Goal: Task Accomplishment & Management: Use online tool/utility

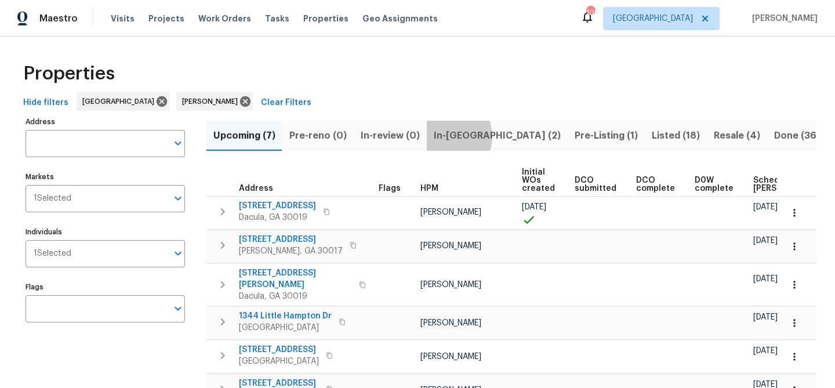
click at [442, 136] on span "In-reno (2)" at bounding box center [497, 136] width 127 height 16
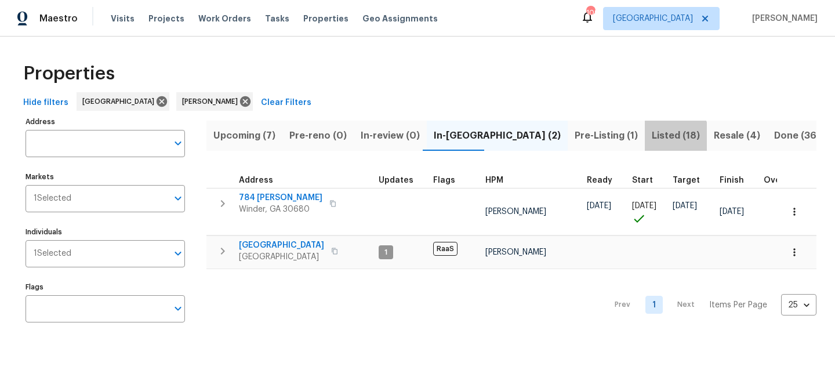
click at [652, 137] on span "Listed (18)" at bounding box center [676, 136] width 48 height 16
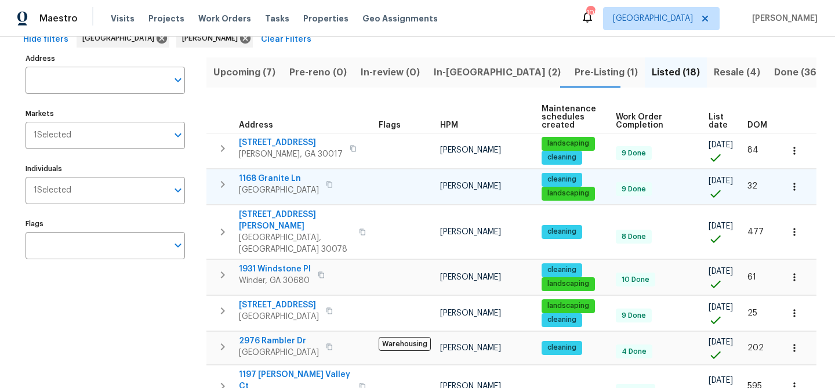
scroll to position [59, 0]
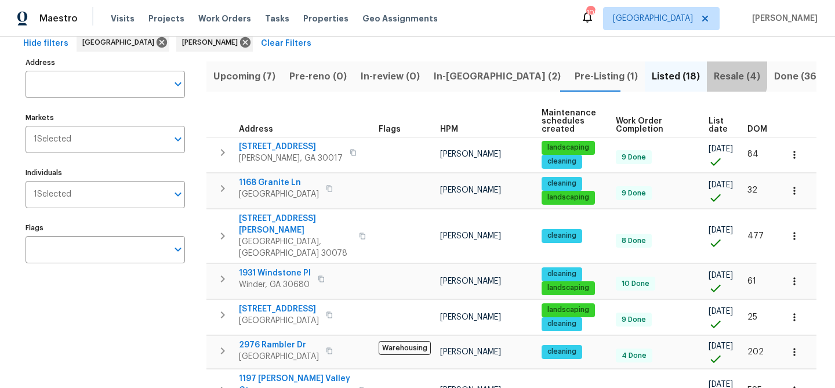
click at [714, 74] on span "Resale (4)" at bounding box center [737, 76] width 46 height 16
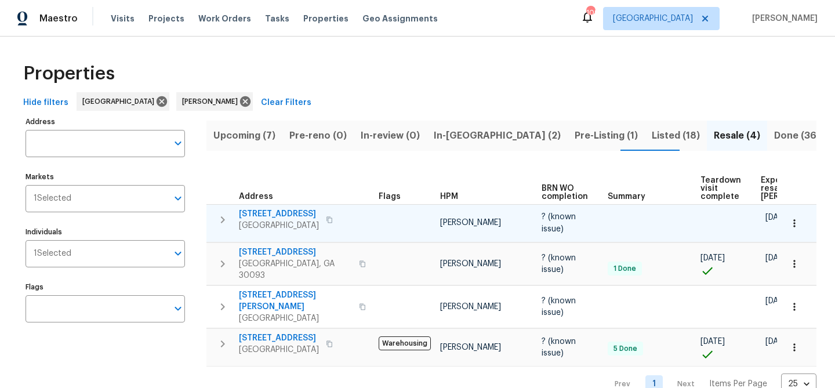
scroll to position [16, 0]
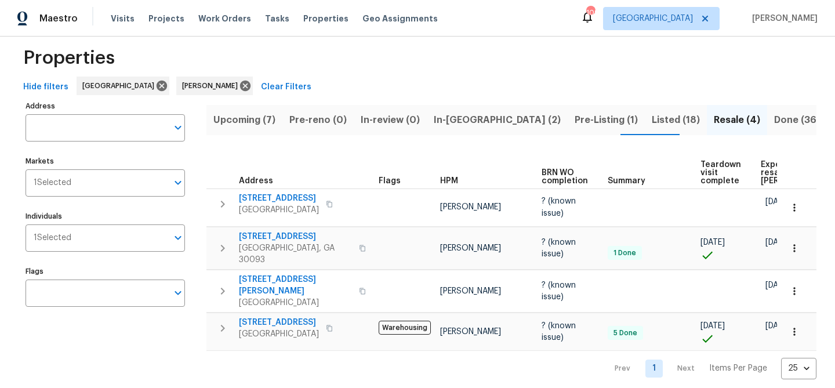
click at [575, 114] on span "Pre-Listing (1)" at bounding box center [606, 120] width 63 height 16
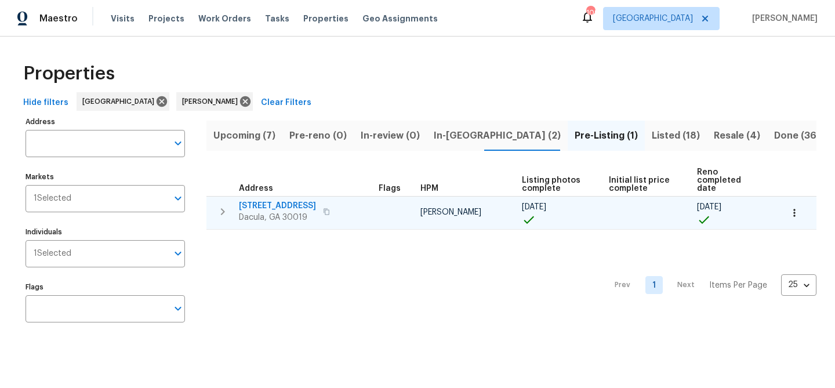
click at [310, 200] on span "1476 Rolling View Way" at bounding box center [277, 206] width 77 height 12
click at [282, 200] on span "1476 Rolling View Way" at bounding box center [277, 206] width 77 height 12
click at [272, 200] on span "1476 Rolling View Way" at bounding box center [277, 206] width 77 height 12
click at [298, 200] on span "1476 Rolling View Way" at bounding box center [277, 206] width 77 height 12
click at [276, 200] on span "1476 Rolling View Way" at bounding box center [277, 206] width 77 height 12
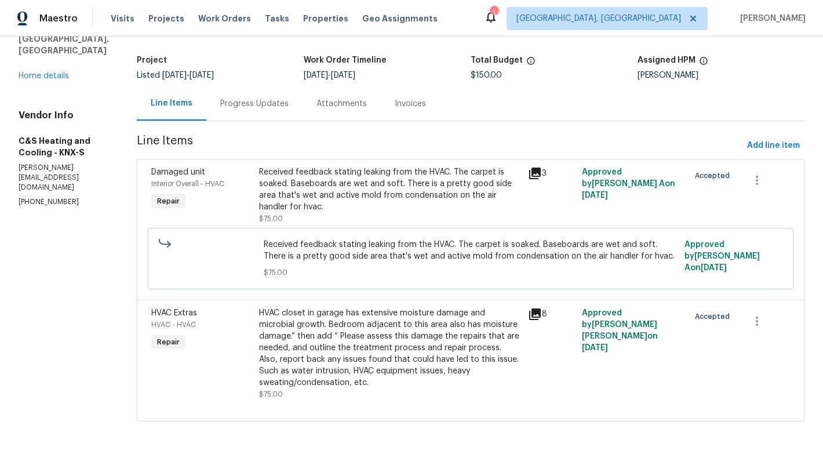
scroll to position [76, 0]
click at [286, 98] on div "Progress Updates" at bounding box center [254, 104] width 68 height 12
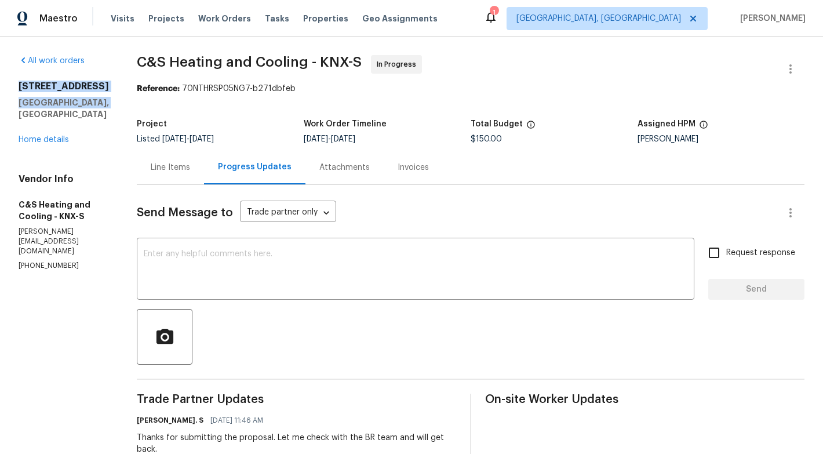
drag, startPoint x: 19, startPoint y: 82, endPoint x: 98, endPoint y: 99, distance: 81.3
click at [97, 101] on div "4228 Miracle Ln Knoxville, TN 37938" at bounding box center [64, 100] width 90 height 39
copy div "4228 Miracle Ln Knoxville, TN 37938"
click at [307, 17] on span "Properties" at bounding box center [325, 19] width 45 height 12
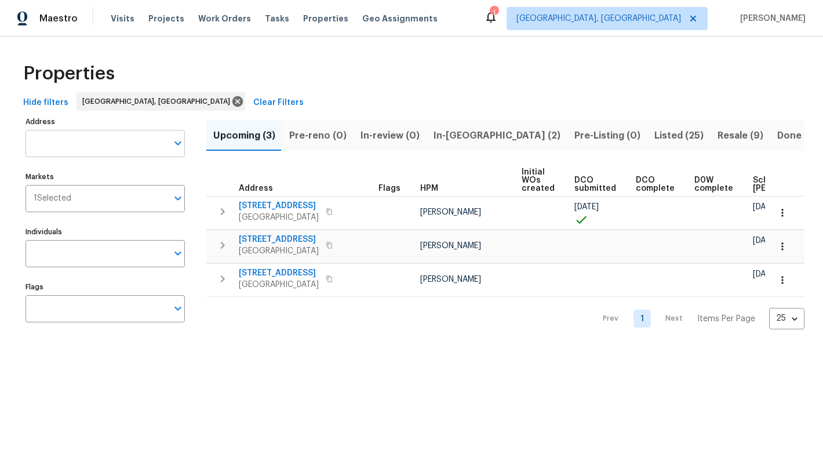
click at [86, 150] on input "Address" at bounding box center [97, 143] width 142 height 27
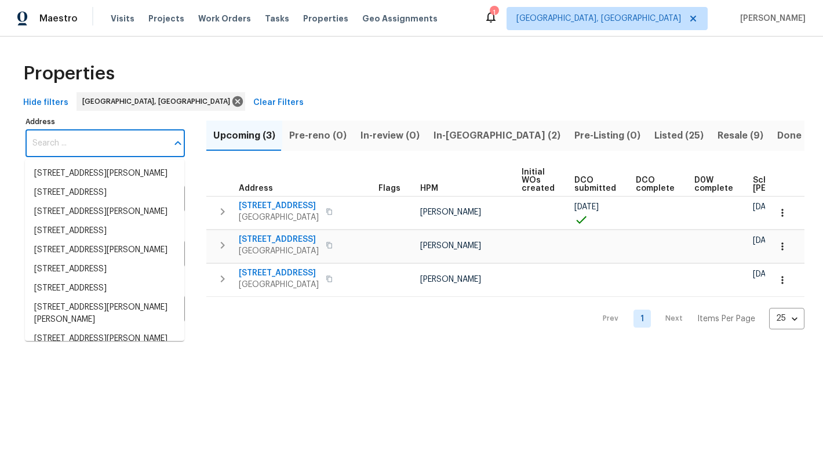
paste input "4228 Miracle Ln Knoxville, TN 37938"
type input "4228 Miracle Ln Knoxville, TN 37938"
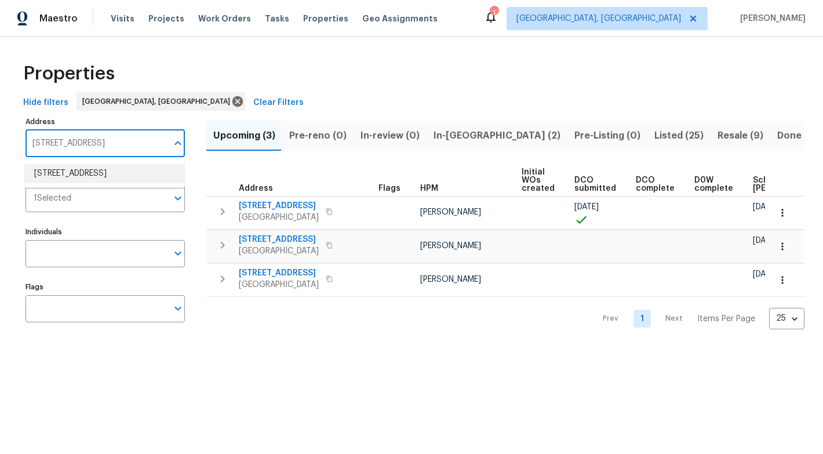
click at [90, 176] on li "4228 Miracle Ln Knoxville TN 37938" at bounding box center [104, 173] width 159 height 19
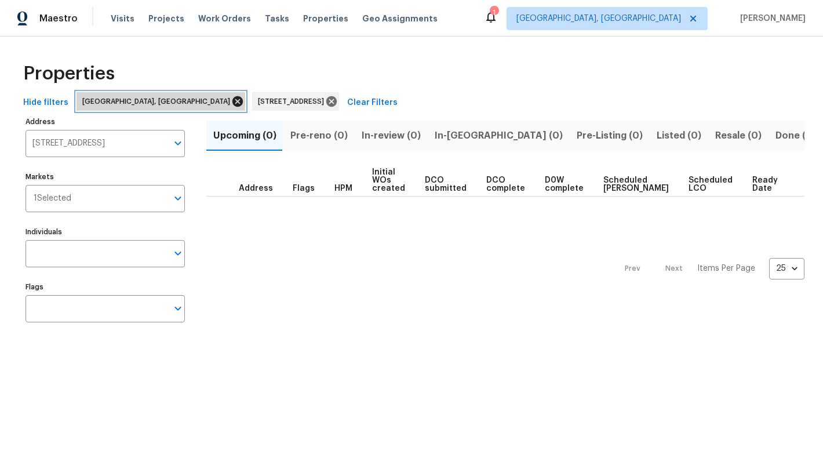
click at [231, 99] on icon at bounding box center [237, 101] width 13 height 13
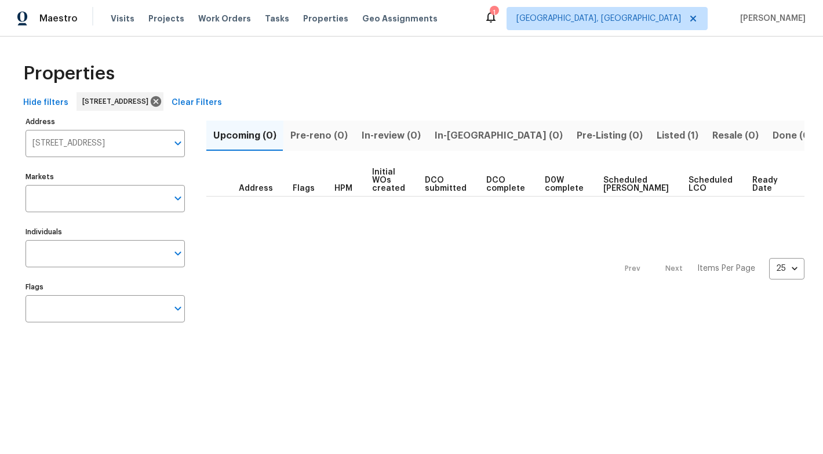
click at [657, 136] on span "Listed (1)" at bounding box center [678, 136] width 42 height 16
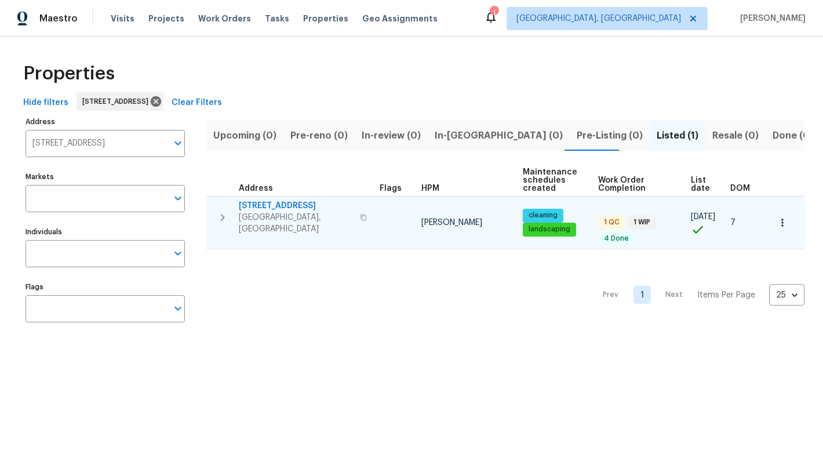
click at [286, 203] on span "4228 Miracle Ln" at bounding box center [296, 206] width 114 height 12
click at [287, 204] on span "4228 Miracle Ln" at bounding box center [296, 206] width 114 height 12
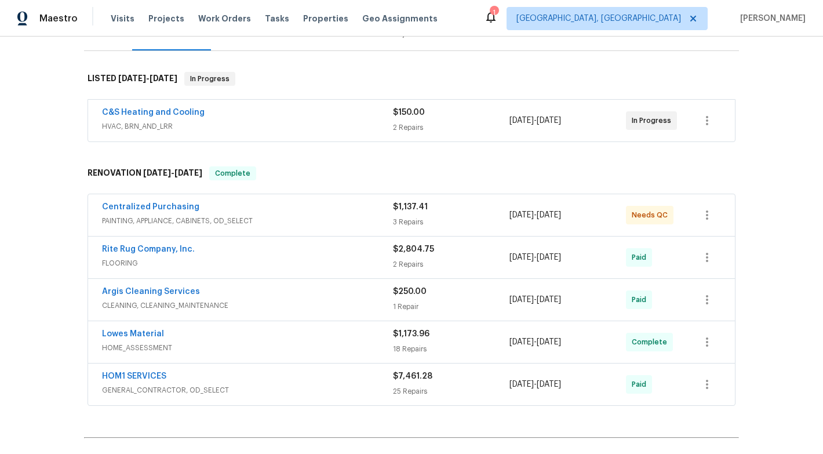
scroll to position [160, 0]
click at [189, 112] on link "C&S Heating and Cooling" at bounding box center [153, 112] width 103 height 8
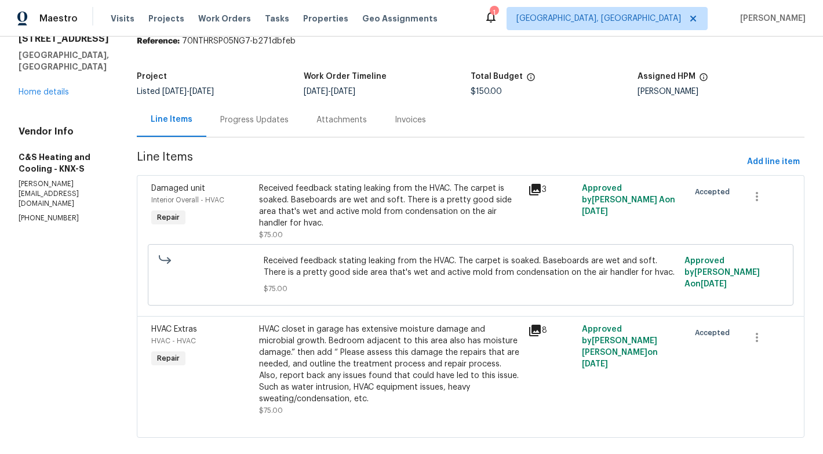
scroll to position [76, 0]
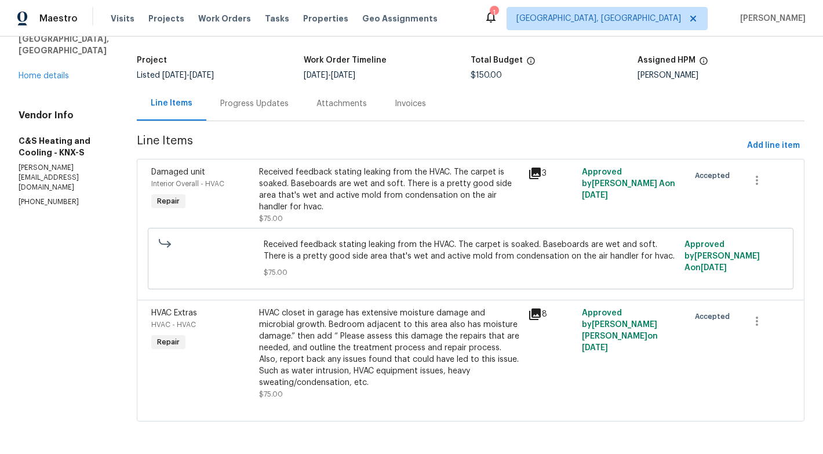
click at [271, 98] on div "Progress Updates" at bounding box center [254, 104] width 68 height 12
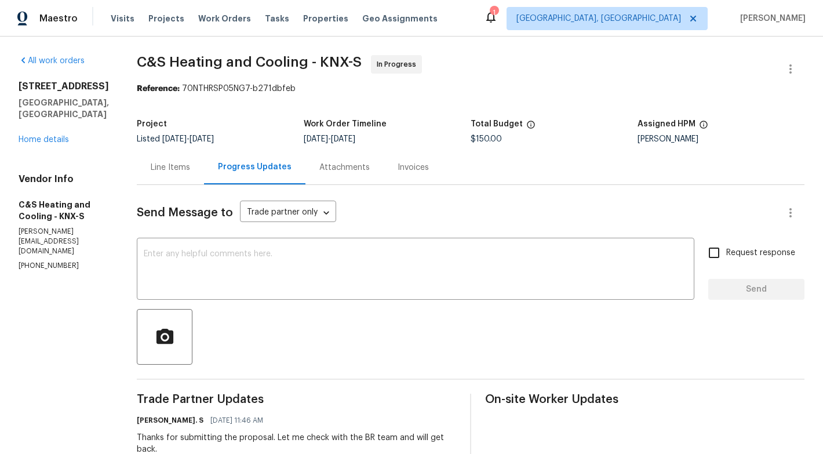
click at [370, 172] on div "Attachments" at bounding box center [344, 168] width 50 height 12
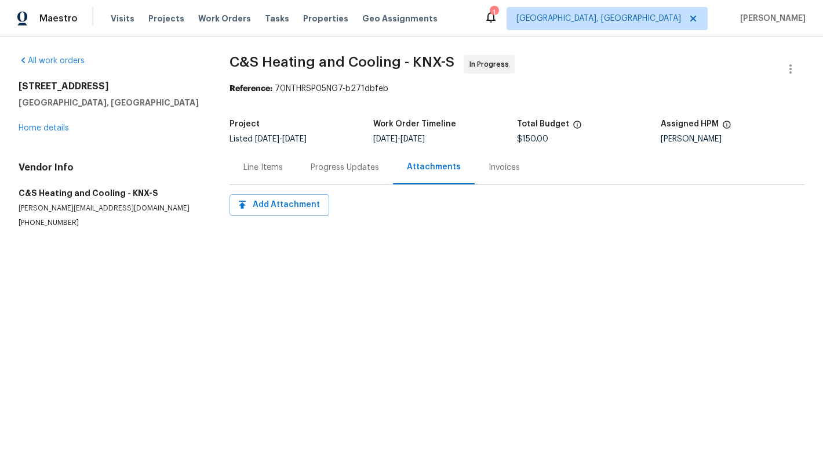
click at [495, 165] on div "Invoices" at bounding box center [504, 168] width 31 height 12
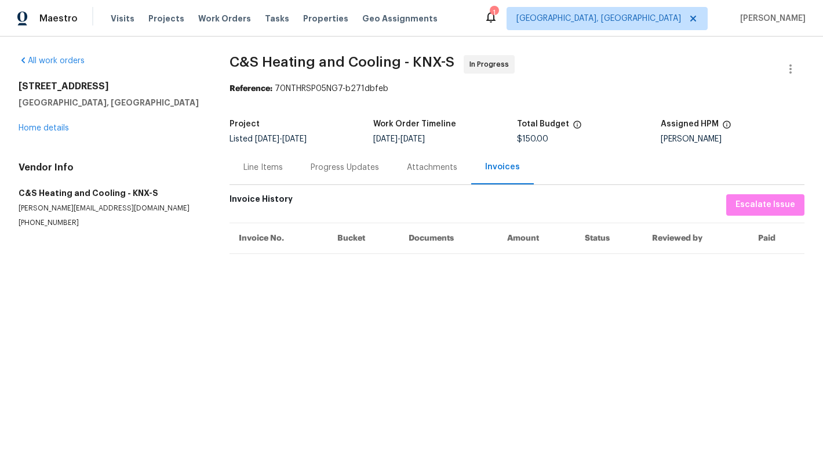
click at [267, 169] on div "Line Items" at bounding box center [262, 168] width 39 height 12
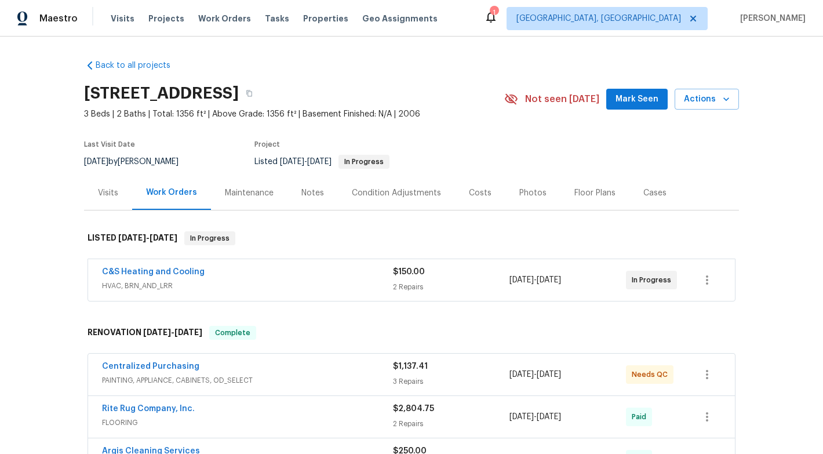
click at [624, 94] on span "Mark Seen" at bounding box center [637, 99] width 43 height 14
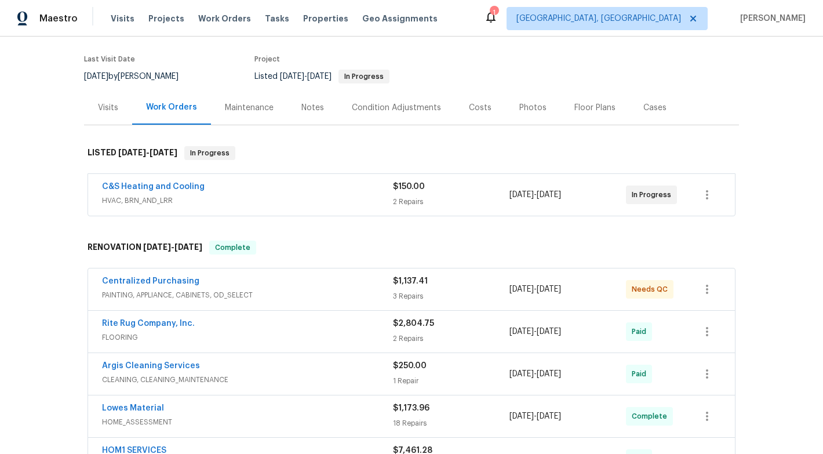
scroll to position [84, 0]
click at [307, 104] on div "Notes" at bounding box center [312, 109] width 23 height 12
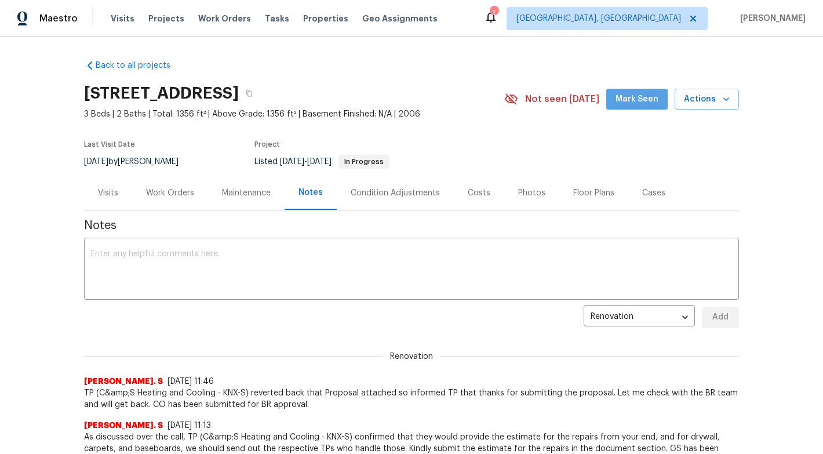
click at [642, 99] on span "Mark Seen" at bounding box center [637, 99] width 43 height 14
click at [711, 99] on span "Actions" at bounding box center [707, 99] width 46 height 14
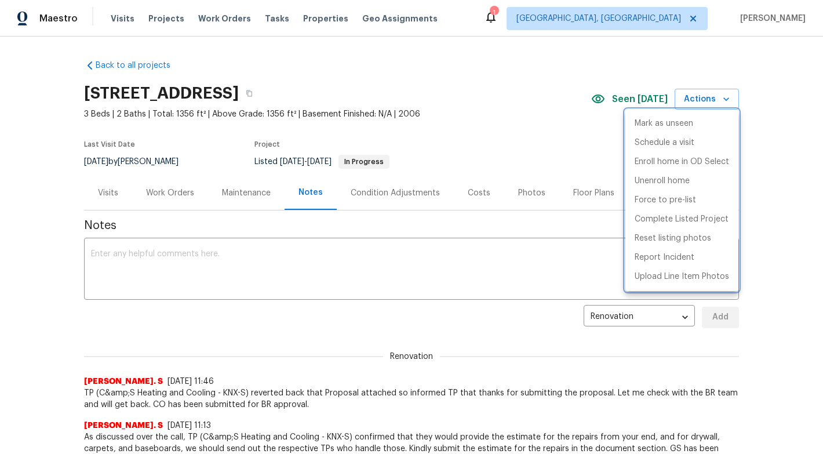
click at [449, 125] on div at bounding box center [411, 227] width 823 height 454
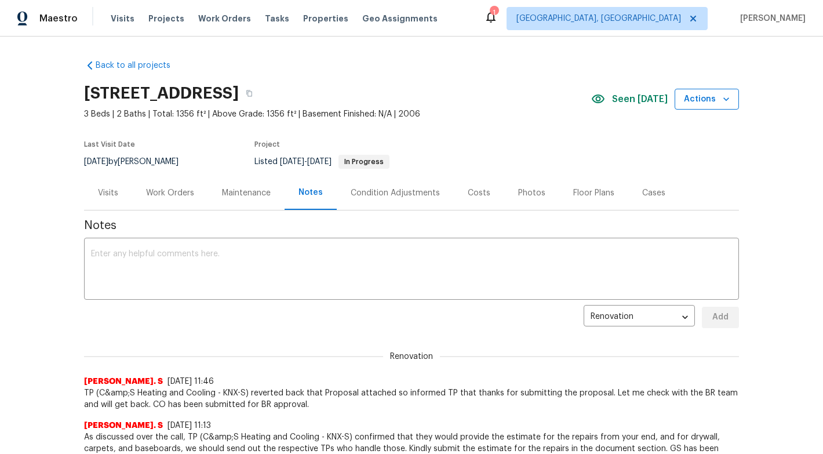
click at [699, 98] on span "Actions" at bounding box center [707, 99] width 46 height 14
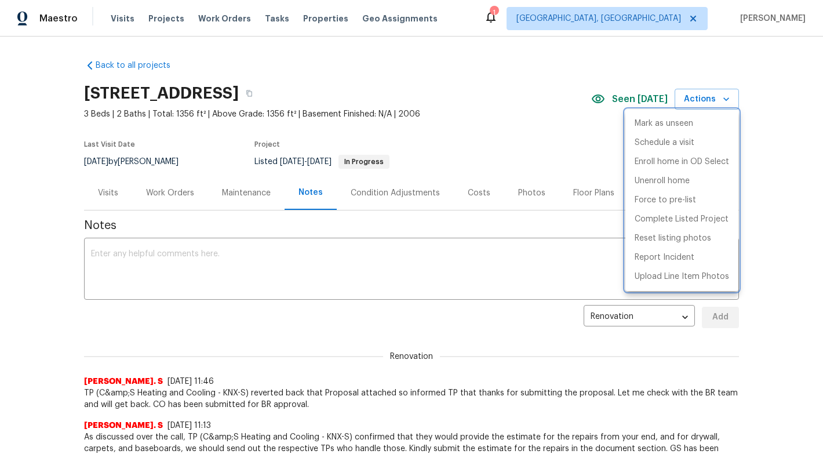
click at [518, 136] on div at bounding box center [411, 227] width 823 height 454
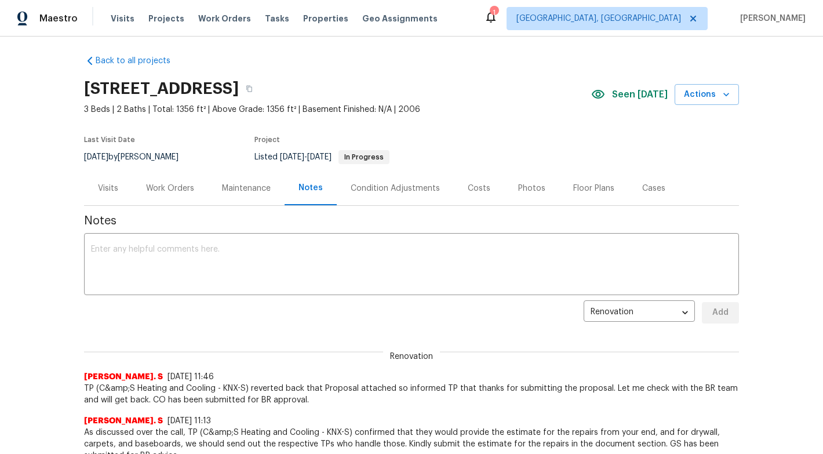
scroll to position [8, 0]
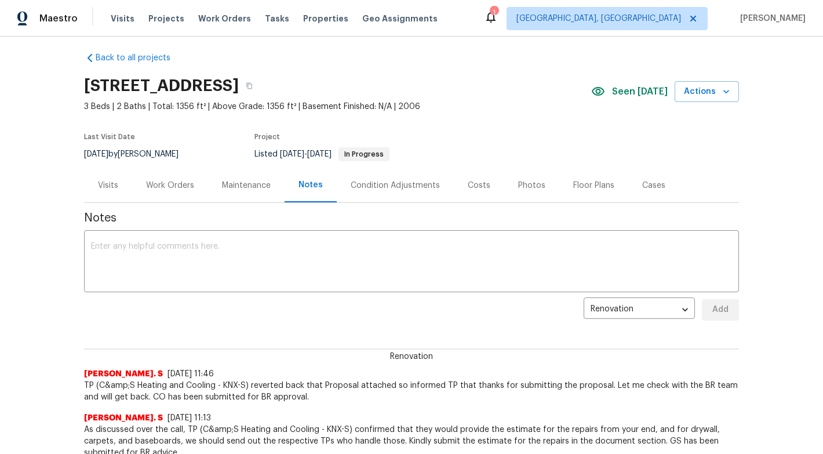
click at [180, 180] on div "Work Orders" at bounding box center [170, 186] width 48 height 12
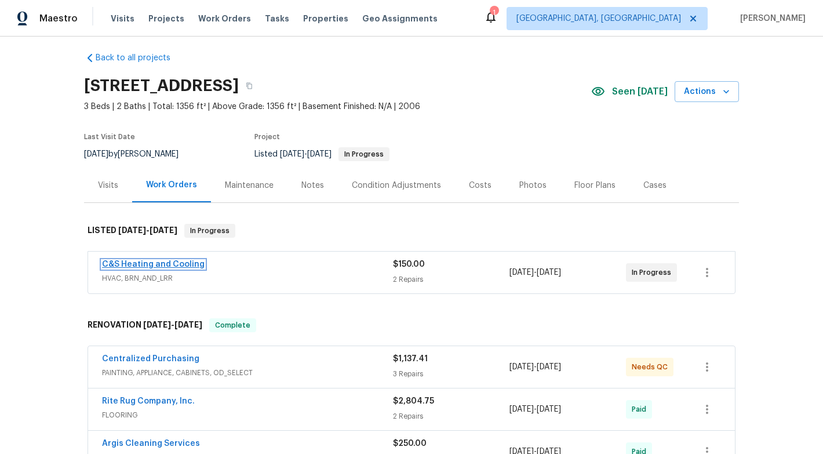
click at [169, 264] on link "C&S Heating and Cooling" at bounding box center [153, 264] width 103 height 8
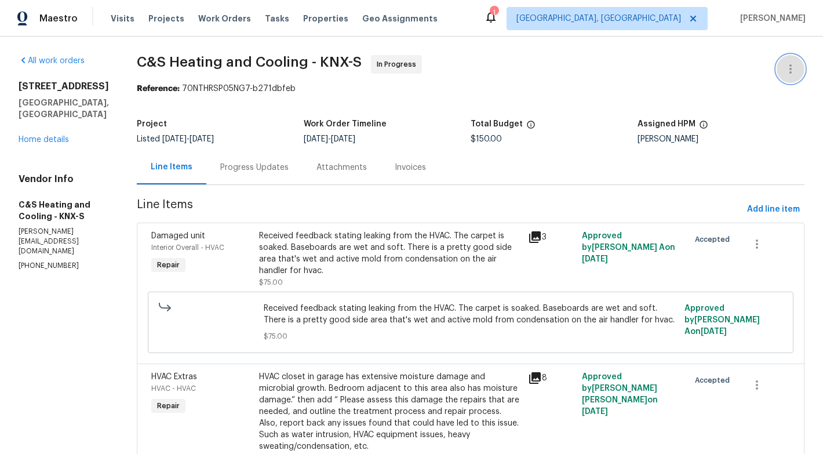
click at [799, 64] on button "button" at bounding box center [791, 69] width 28 height 28
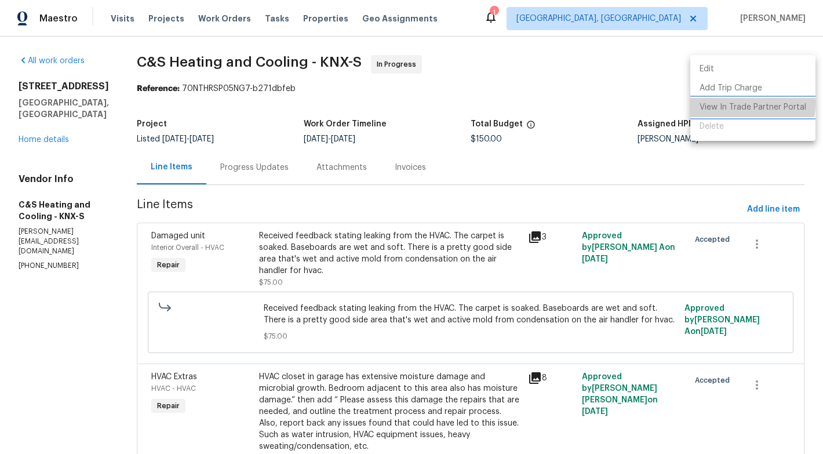
click at [738, 104] on li "View In Trade Partner Portal" at bounding box center [752, 107] width 125 height 19
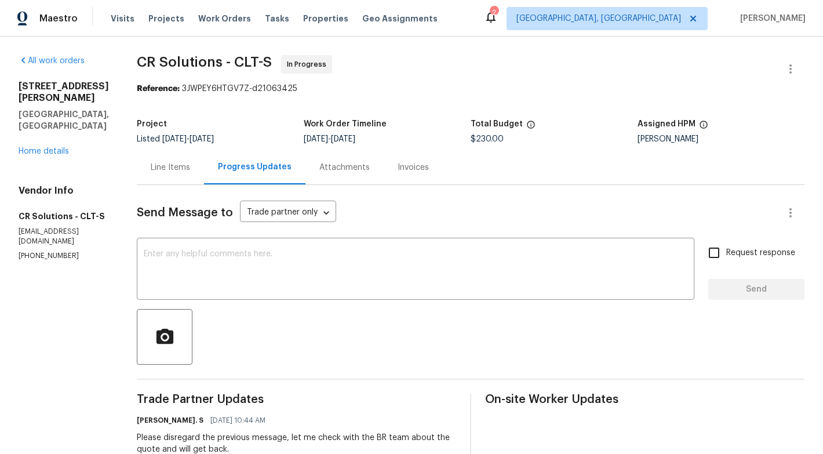
click at [166, 166] on div "Line Items" at bounding box center [170, 168] width 39 height 12
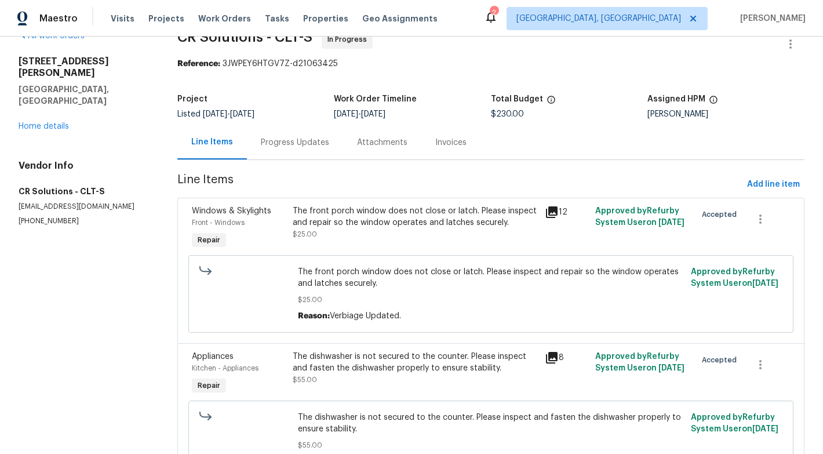
scroll to position [26, 0]
click at [548, 208] on icon at bounding box center [552, 211] width 12 height 12
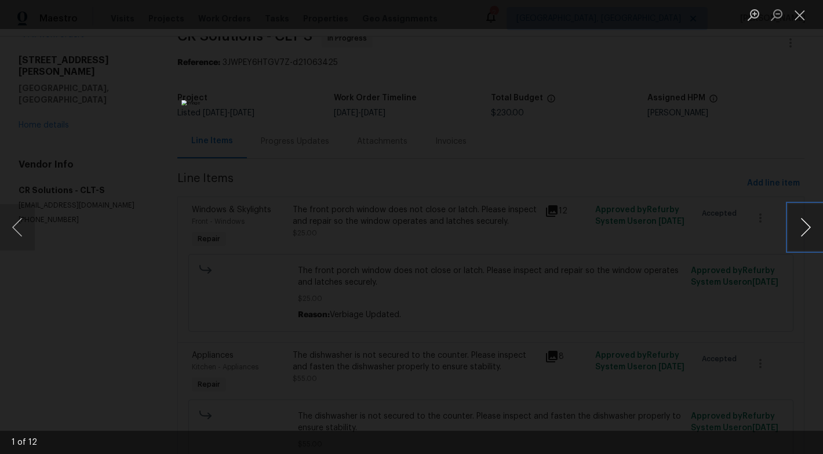
click at [804, 228] on button "Next image" at bounding box center [805, 227] width 35 height 46
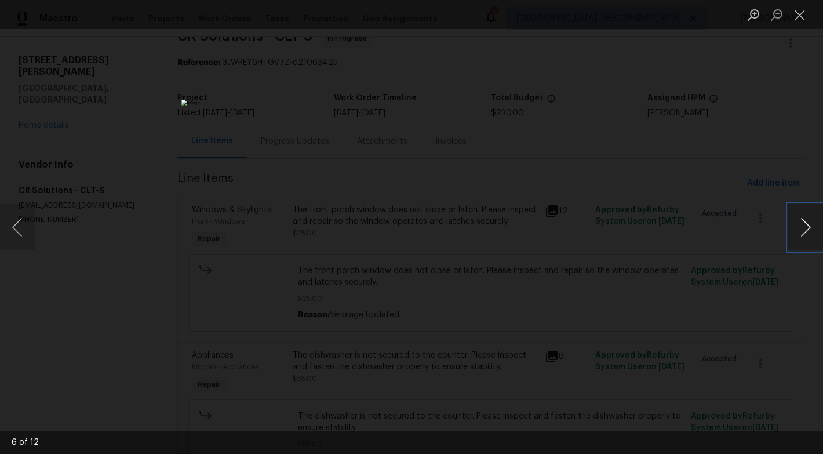
click at [804, 228] on button "Next image" at bounding box center [805, 227] width 35 height 46
click at [794, 10] on button "Close lightbox" at bounding box center [799, 15] width 23 height 20
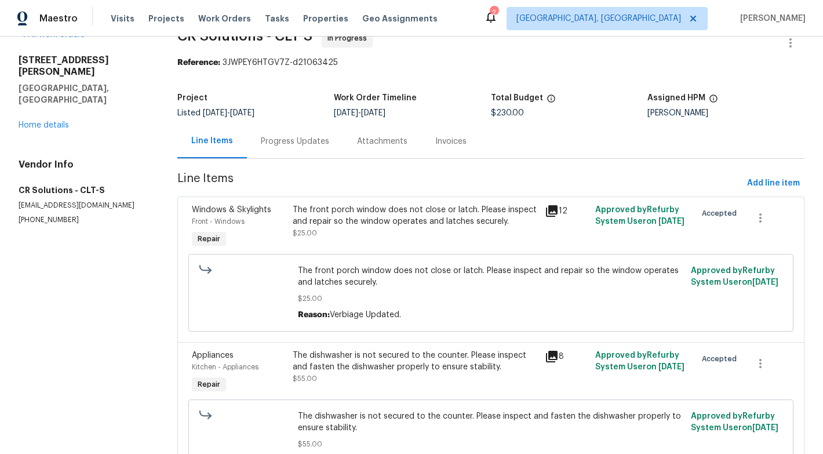
scroll to position [0, 0]
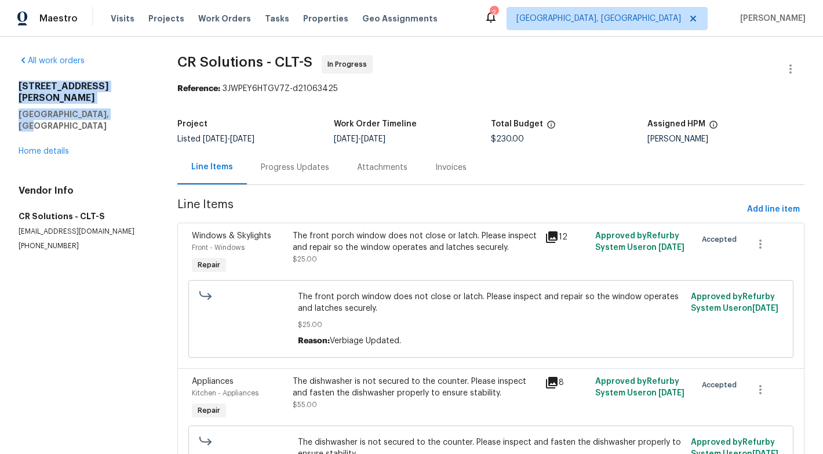
drag, startPoint x: 16, startPoint y: 83, endPoint x: 112, endPoint y: 101, distance: 97.9
click at [110, 101] on div "All work orders 16815 Spruell St Huntersville, NC 28078 Home details Vendor Inf…" at bounding box center [411, 408] width 823 height 742
copy div "16815 Spruell St Huntersville, NC 28078"
click at [308, 18] on span "Properties" at bounding box center [325, 19] width 45 height 12
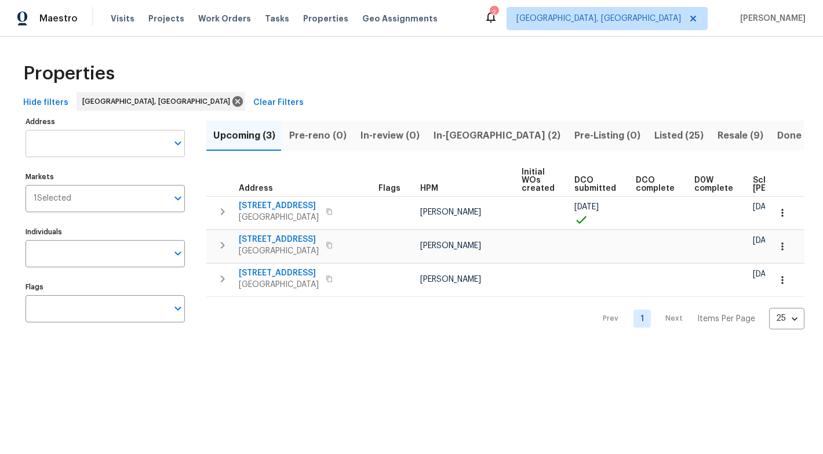
click at [79, 144] on input "Address" at bounding box center [97, 143] width 142 height 27
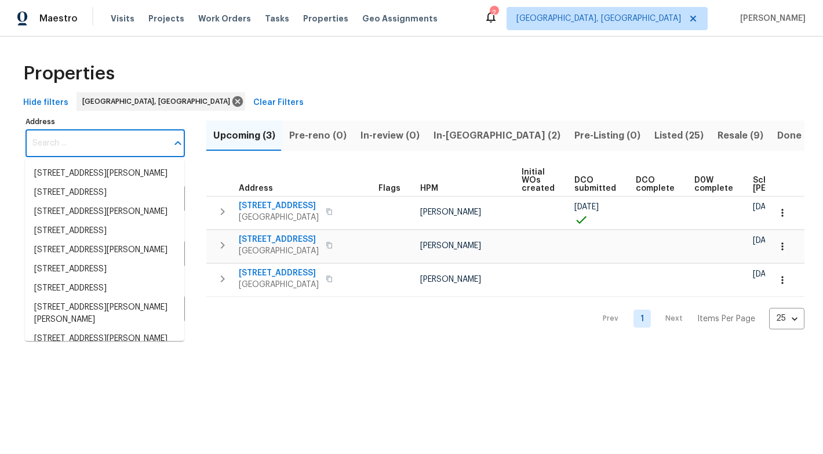
paste input "16815 Spruell St Huntersville, NC 28078"
type input "16815 Spruell St Huntersville, NC 28078"
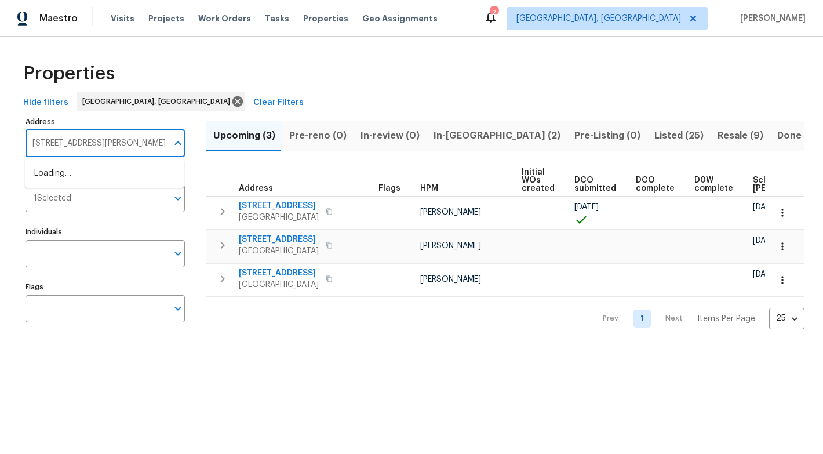
scroll to position [0, 14]
click at [86, 175] on li "16815 Spruell St Huntersville NC 28078" at bounding box center [104, 173] width 159 height 19
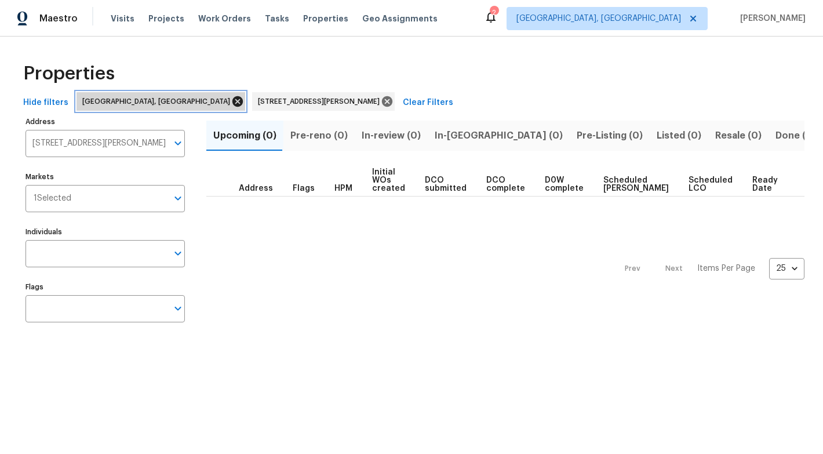
click at [232, 100] on icon at bounding box center [237, 101] width 10 height 10
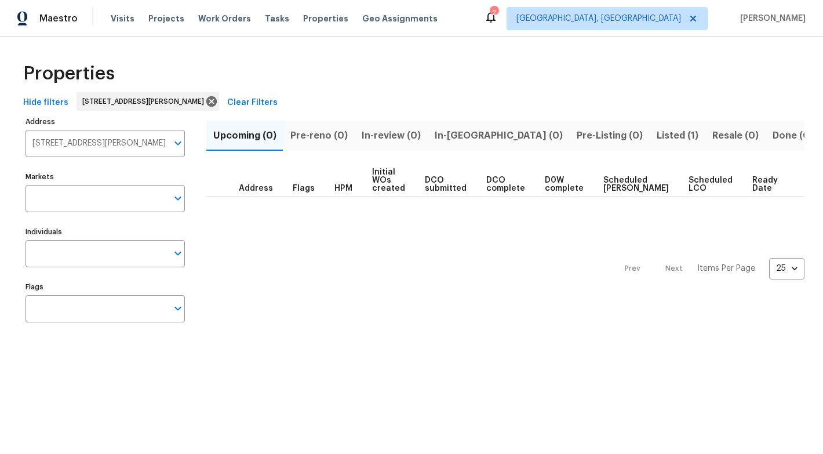
click at [657, 136] on span "Listed (1)" at bounding box center [678, 136] width 42 height 16
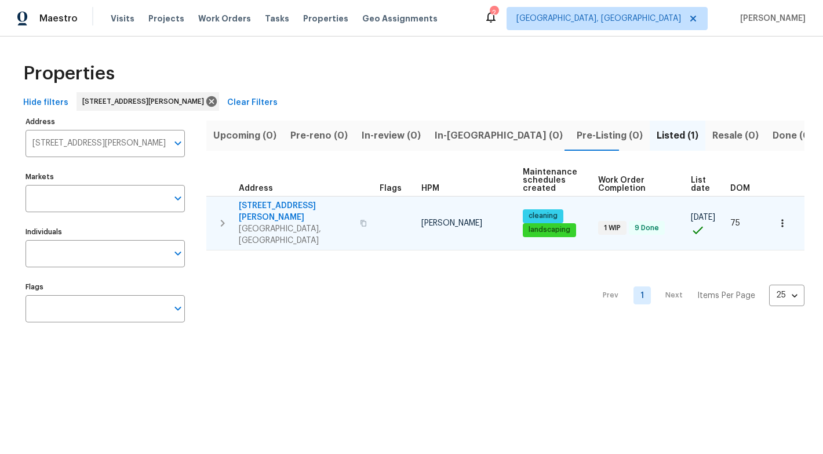
click at [279, 205] on span "16815 Spruell St" at bounding box center [296, 211] width 114 height 23
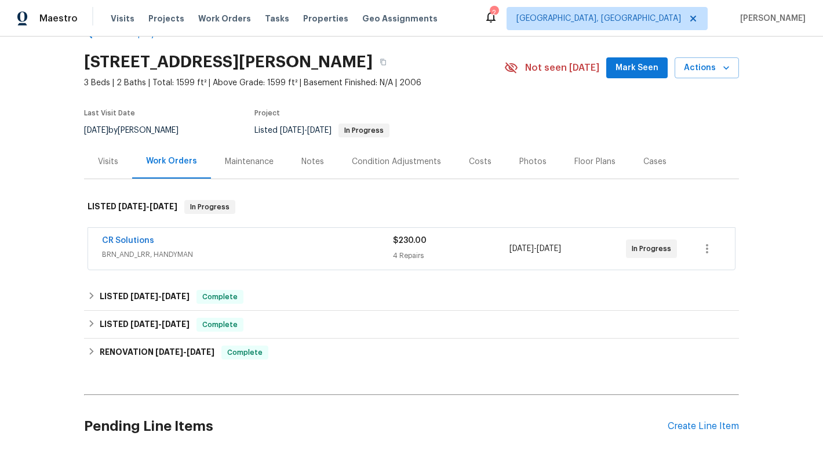
scroll to position [32, 0]
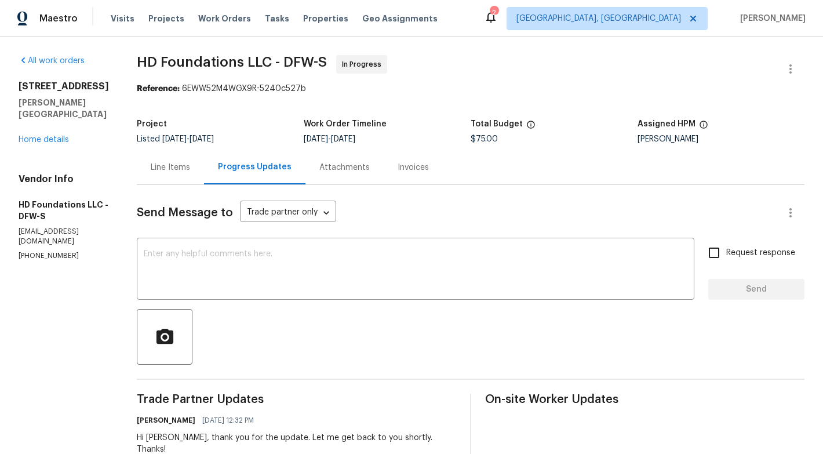
click at [175, 170] on div "Line Items" at bounding box center [170, 168] width 39 height 12
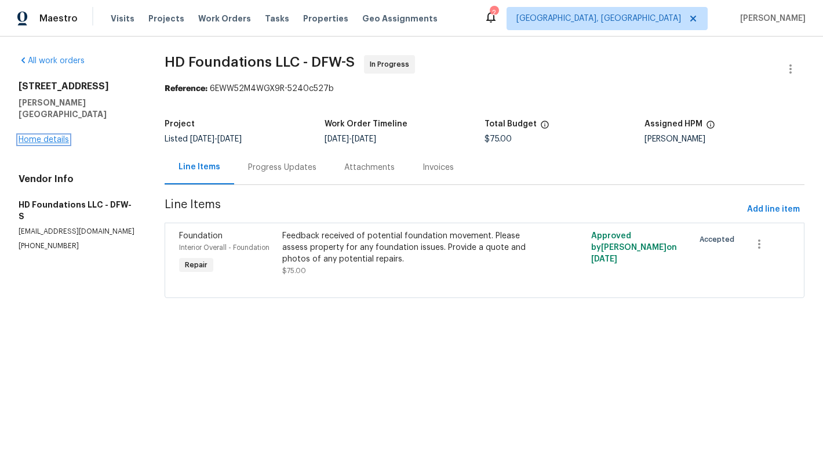
click at [52, 136] on link "Home details" at bounding box center [44, 140] width 50 height 8
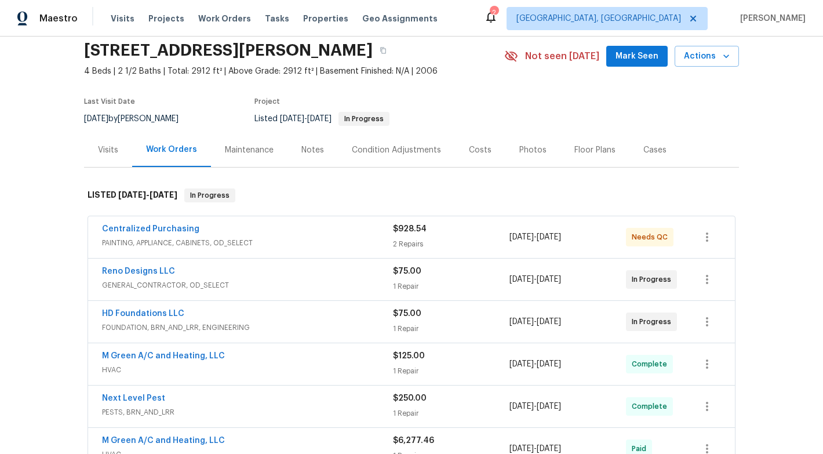
scroll to position [46, 0]
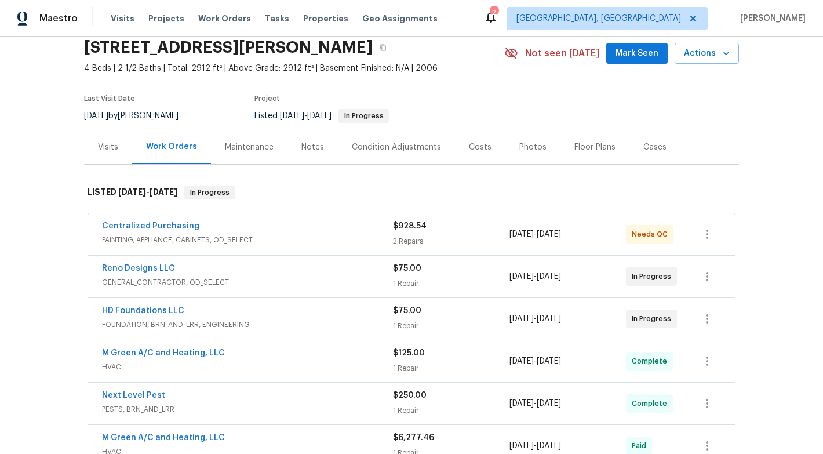
click at [246, 227] on div "Centralized Purchasing" at bounding box center [247, 227] width 291 height 14
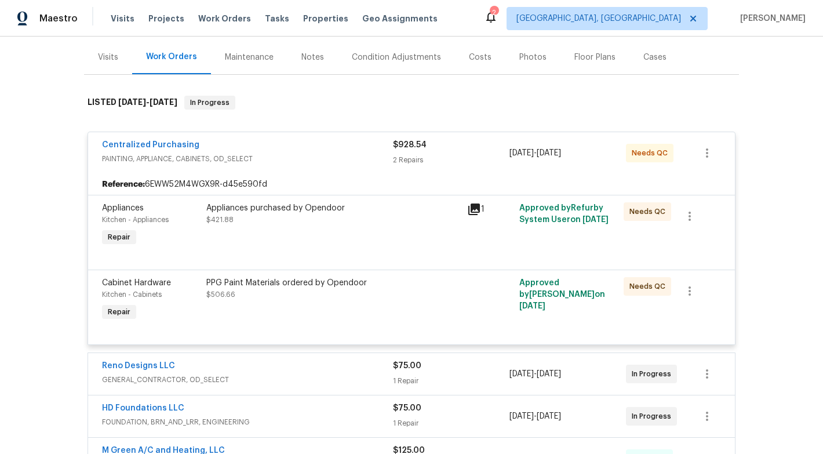
scroll to position [136, 0]
click at [261, 143] on div "Centralized Purchasing" at bounding box center [247, 146] width 291 height 14
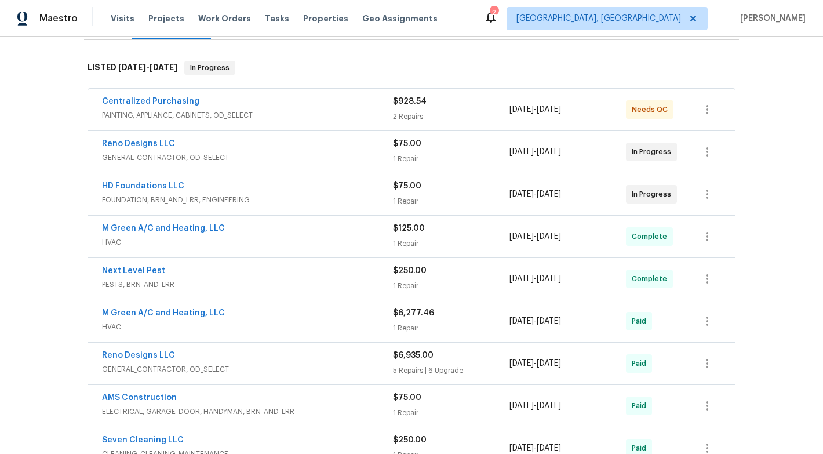
scroll to position [184, 0]
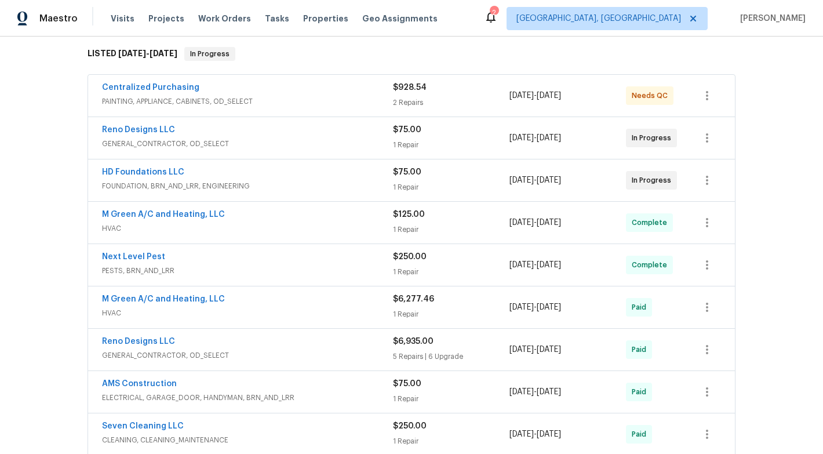
click at [273, 137] on div "Reno Designs LLC" at bounding box center [247, 131] width 291 height 14
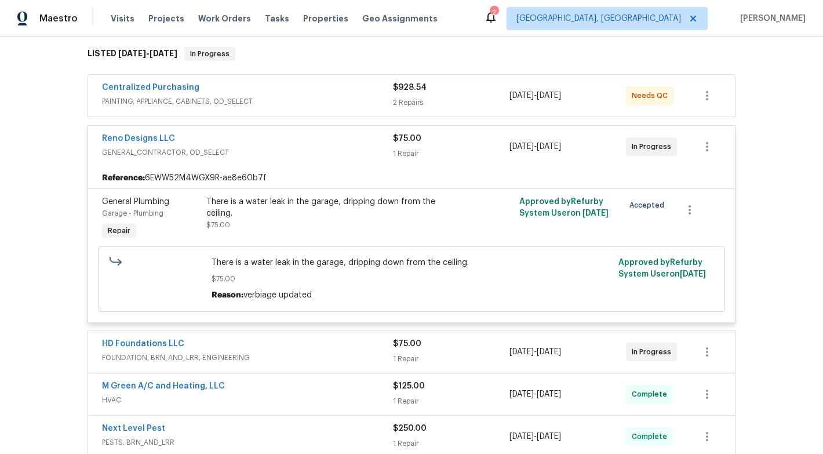
click at [273, 137] on div "Reno Designs LLC" at bounding box center [247, 140] width 291 height 14
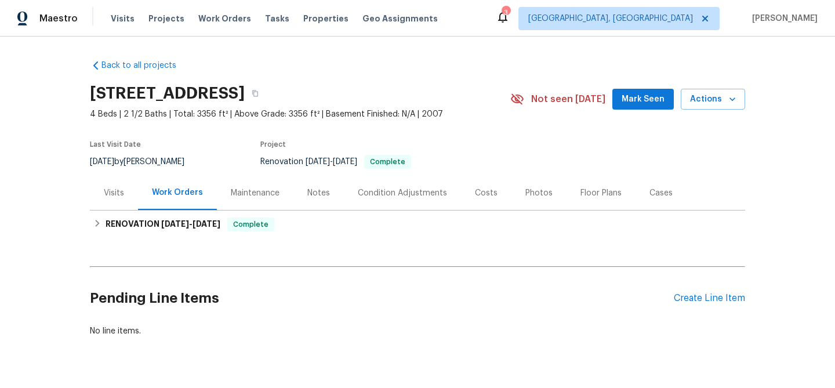
click at [631, 97] on span "Mark Seen" at bounding box center [642, 99] width 43 height 14
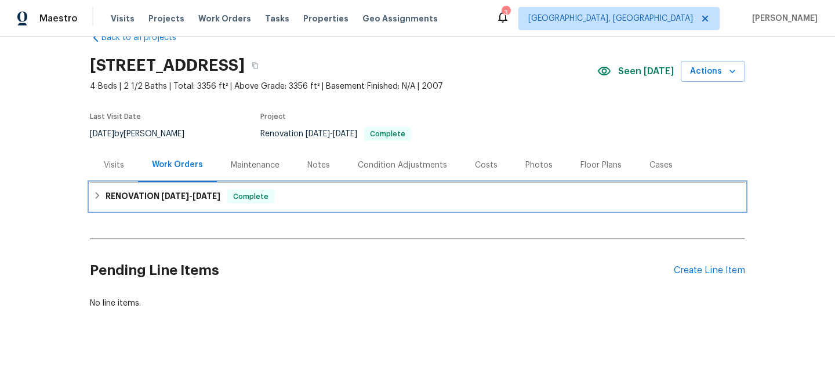
click at [136, 195] on h6 "RENOVATION 8/28/25 - 9/10/25" at bounding box center [163, 197] width 115 height 14
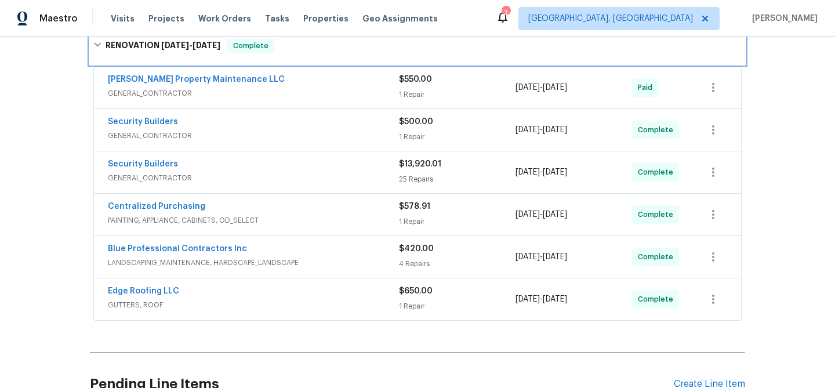
scroll to position [194, 0]
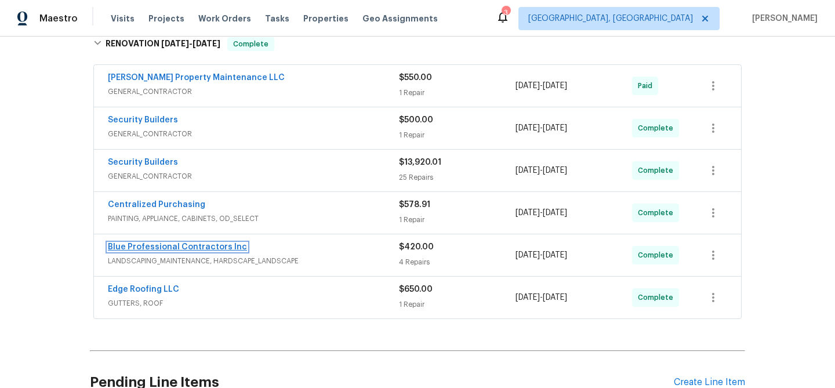
click at [205, 245] on link "Blue Professional Contractors Inc" at bounding box center [177, 247] width 139 height 8
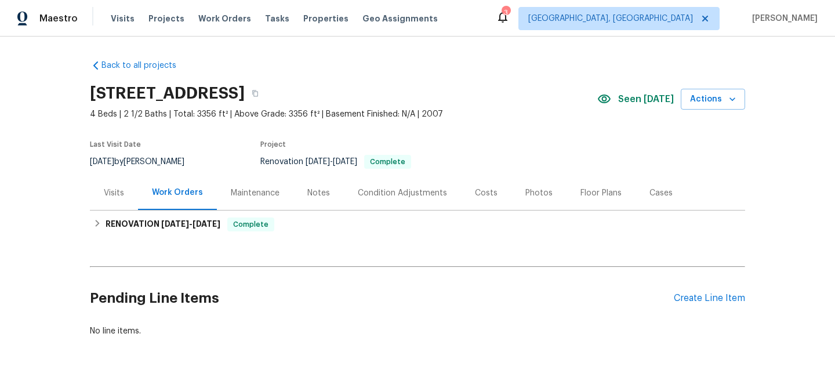
scroll to position [2, 0]
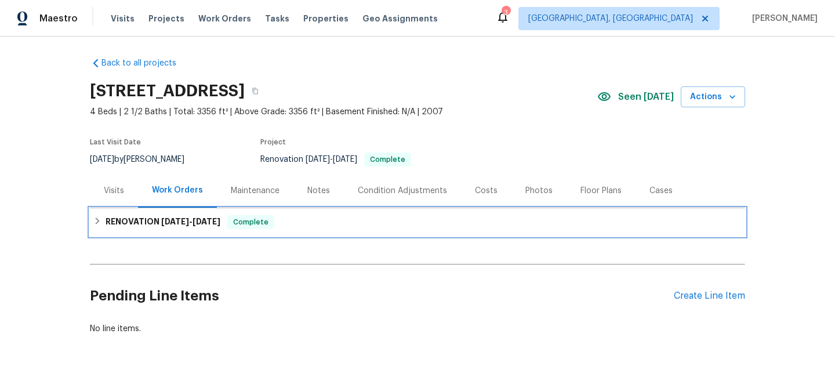
click at [219, 223] on span "[DATE]" at bounding box center [206, 221] width 28 height 8
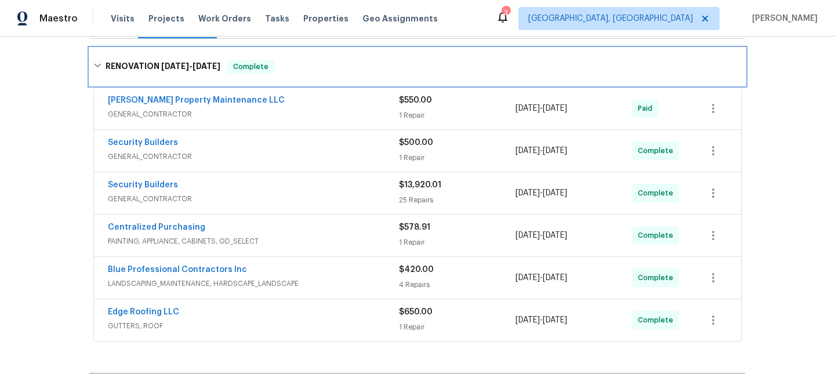
scroll to position [165, 0]
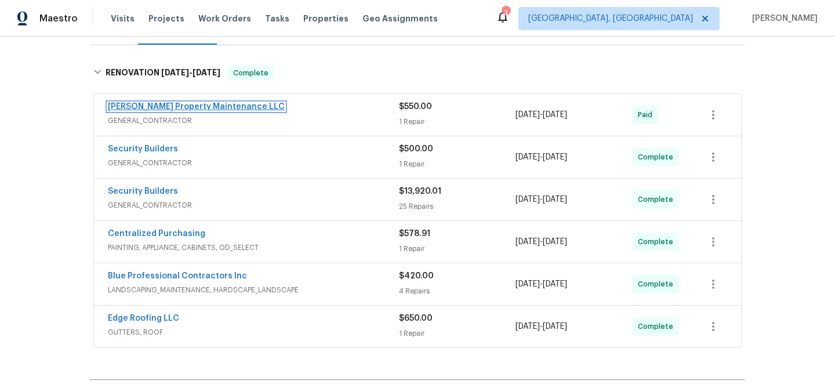
click at [200, 106] on link "[PERSON_NAME] Property Maintenance LLC" at bounding box center [196, 107] width 177 height 8
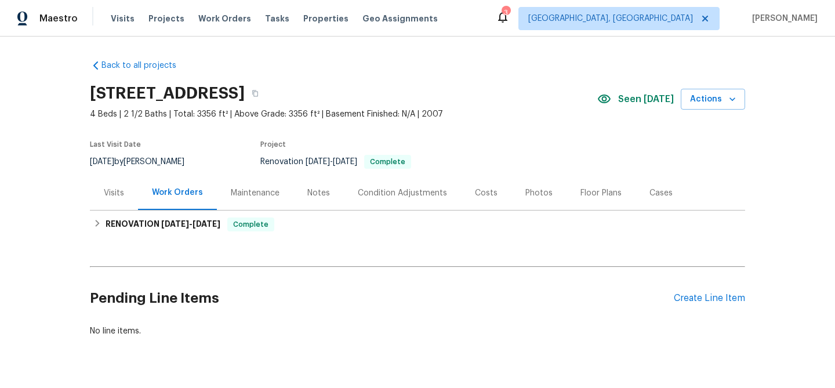
scroll to position [28, 0]
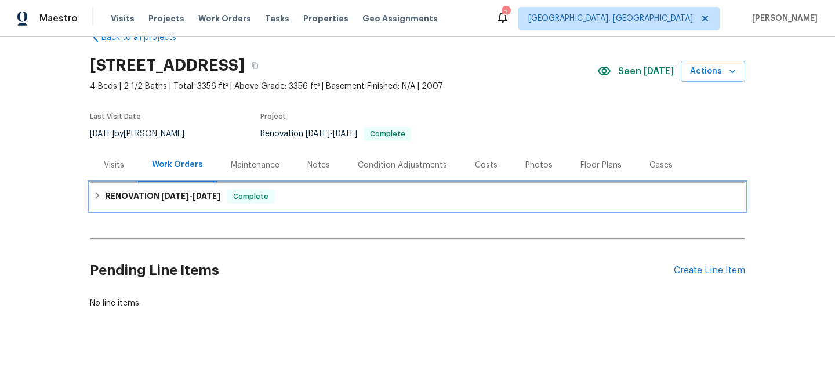
click at [242, 205] on div "RENOVATION [DATE] - [DATE] Complete" at bounding box center [417, 197] width 655 height 28
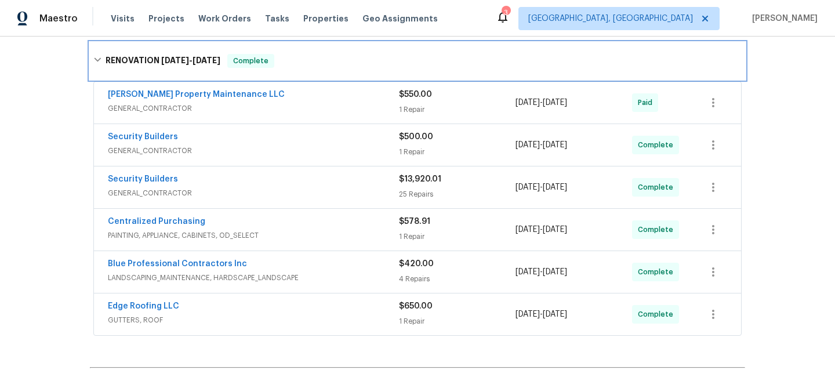
scroll to position [180, 0]
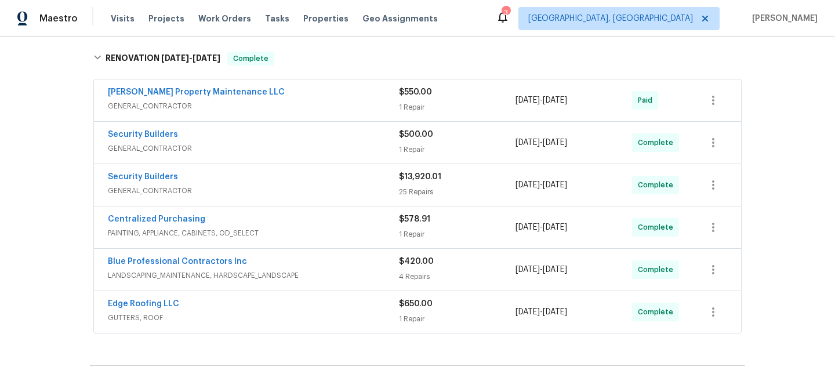
click at [155, 172] on span "Security Builders" at bounding box center [143, 177] width 70 height 12
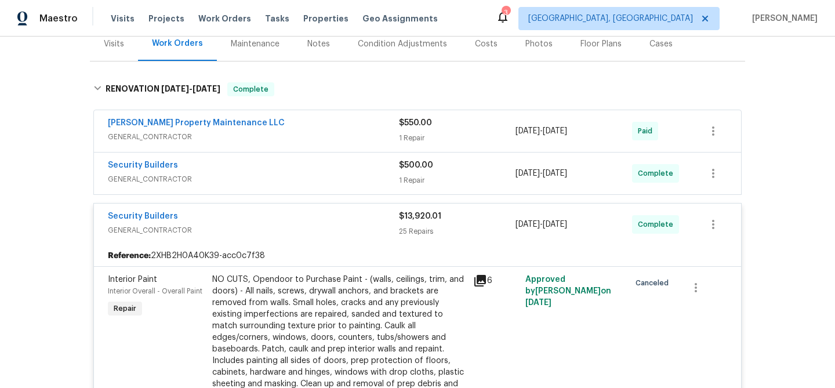
scroll to position [277, 0]
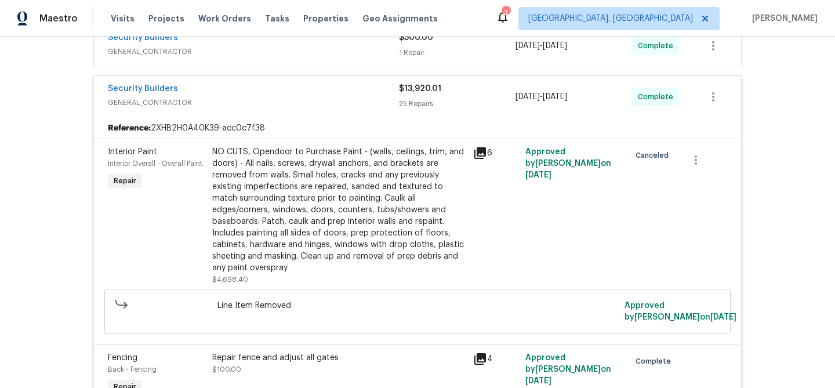
click at [248, 83] on div "Security Builders" at bounding box center [253, 90] width 291 height 14
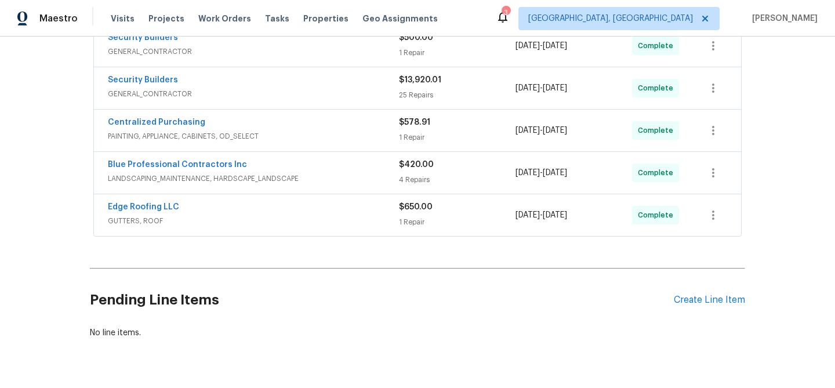
scroll to position [0, 0]
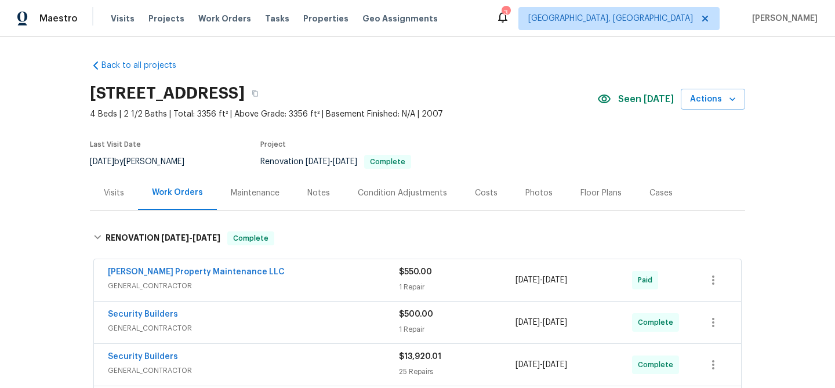
click at [382, 188] on div "Condition Adjustments" at bounding box center [402, 193] width 89 height 12
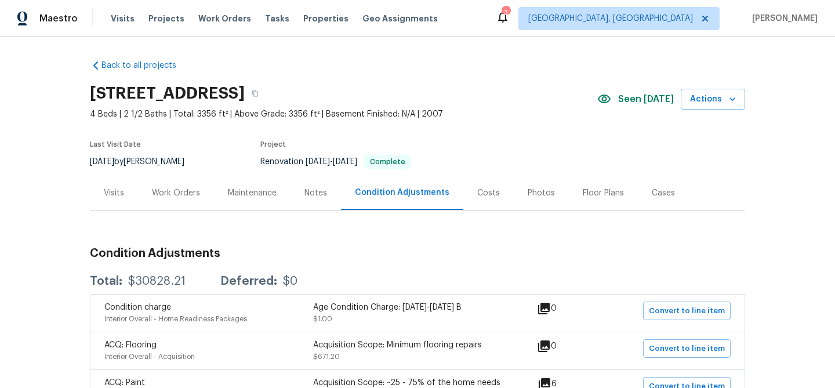
click at [313, 195] on div "Notes" at bounding box center [315, 193] width 23 height 12
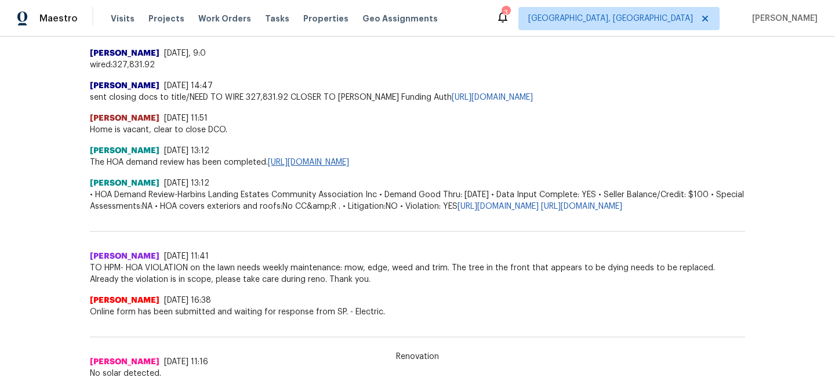
scroll to position [888, 0]
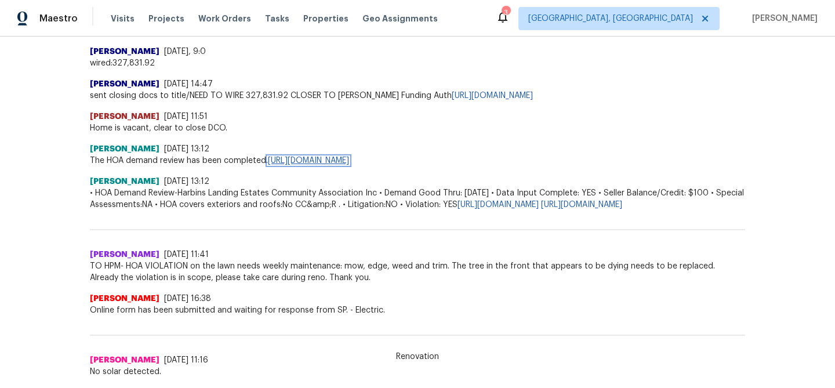
click at [317, 159] on link "https://opendoor.zendesk.com/agent/tickets/3435497" at bounding box center [308, 161] width 81 height 8
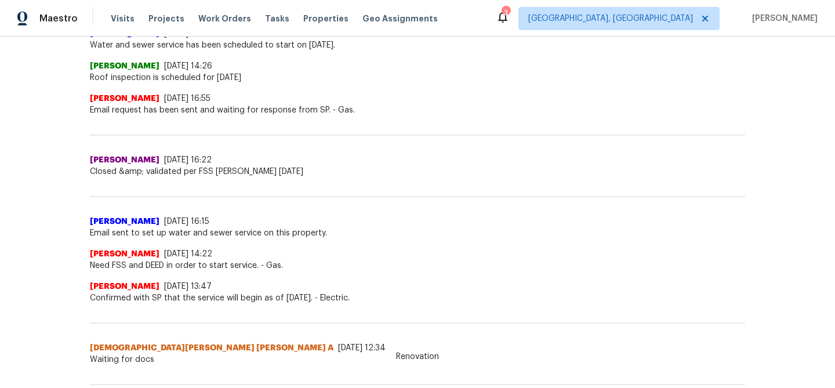
scroll to position [0, 0]
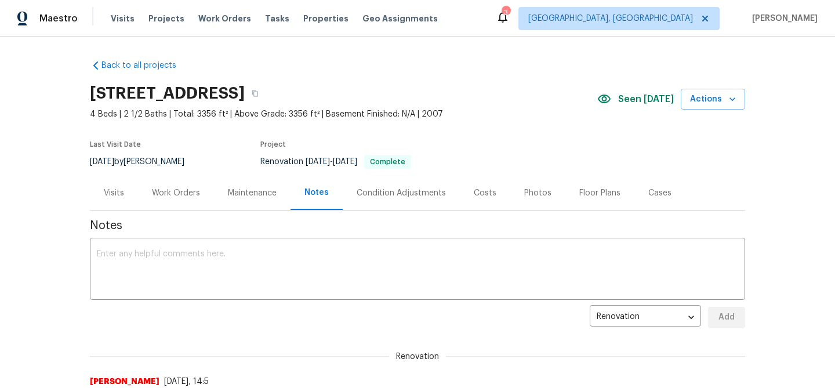
click at [528, 184] on div "Photos" at bounding box center [537, 193] width 55 height 34
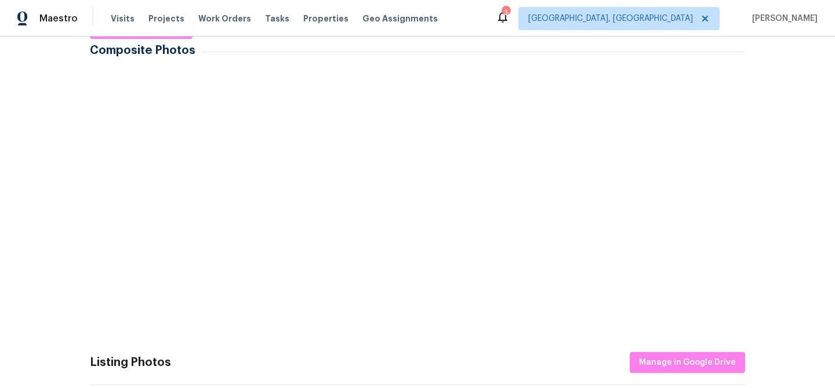
scroll to position [222, 0]
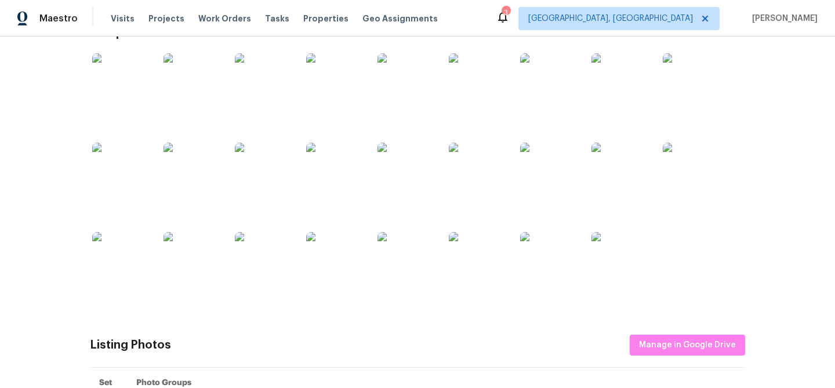
click at [110, 166] on img at bounding box center [121, 172] width 58 height 58
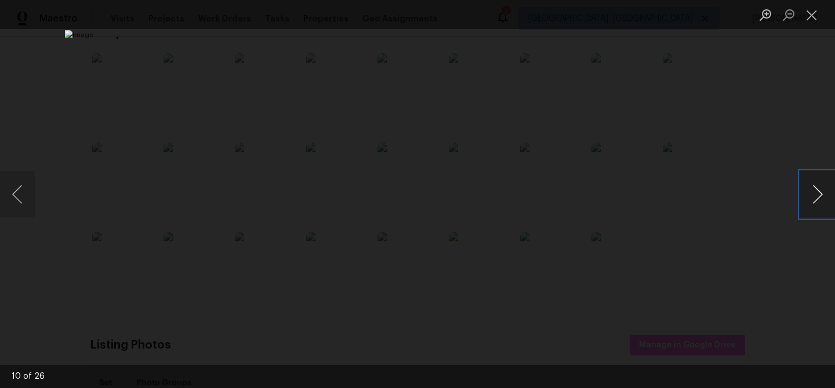
click at [816, 194] on button "Next image" at bounding box center [817, 194] width 35 height 46
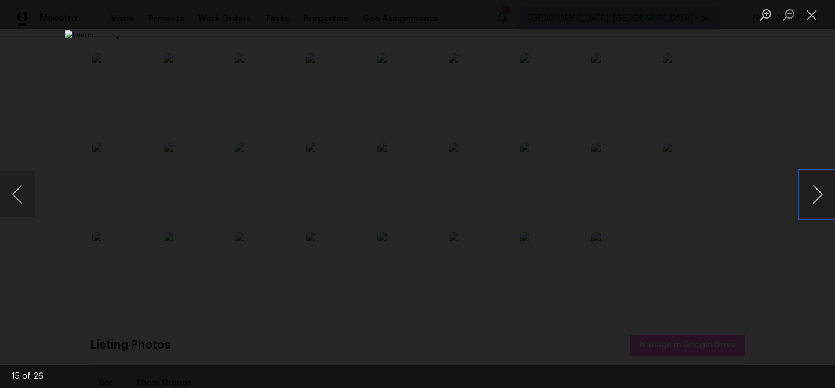
click at [816, 194] on button "Next image" at bounding box center [817, 194] width 35 height 46
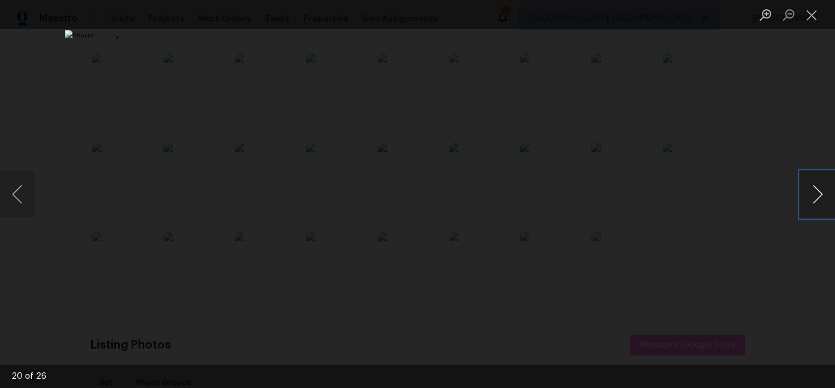
click at [816, 194] on button "Next image" at bounding box center [817, 194] width 35 height 46
click at [816, 20] on button "Close lightbox" at bounding box center [811, 15] width 23 height 20
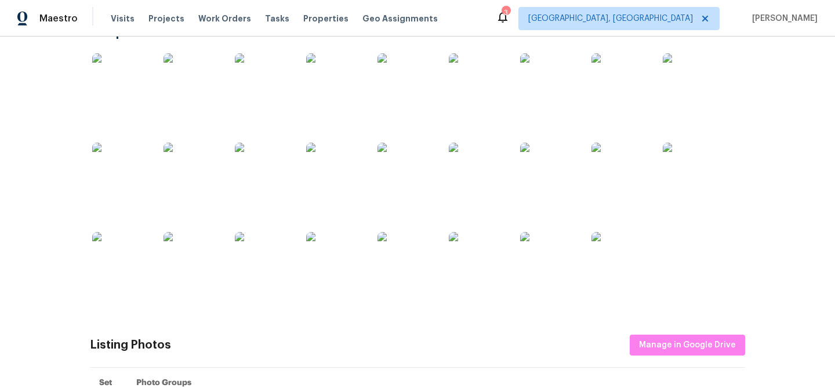
click at [682, 183] on img at bounding box center [692, 172] width 58 height 58
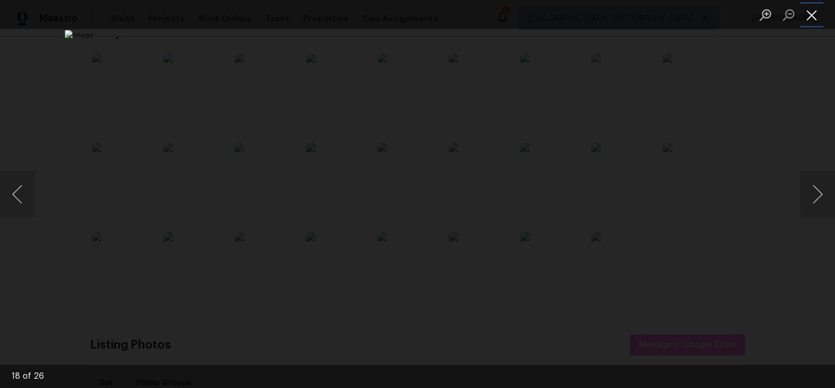
click at [812, 17] on button "Close lightbox" at bounding box center [811, 15] width 23 height 20
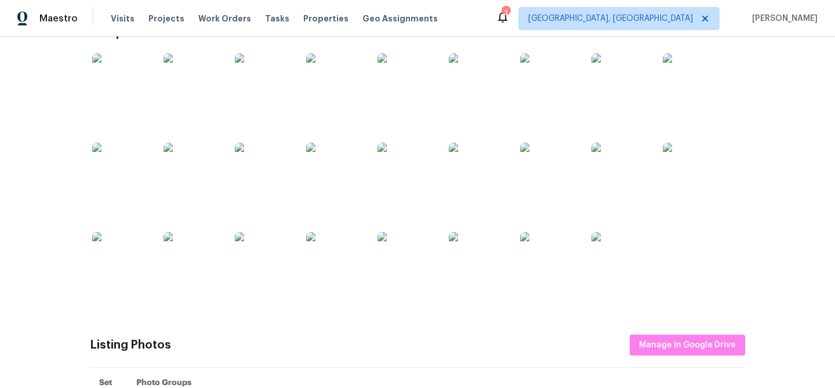
click at [548, 255] on img at bounding box center [549, 261] width 58 height 58
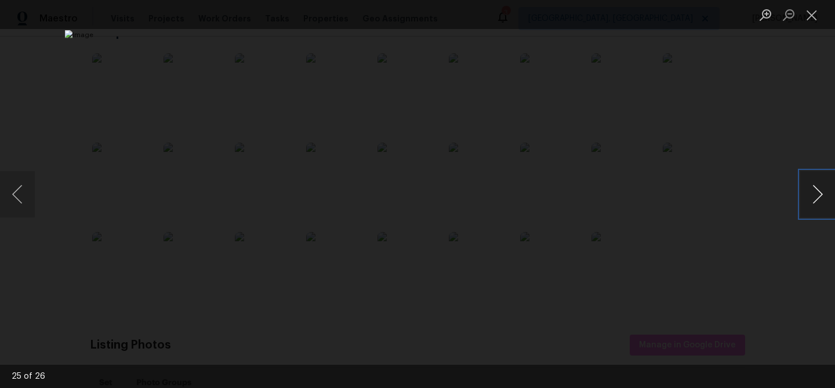
click at [807, 195] on button "Next image" at bounding box center [817, 194] width 35 height 46
click at [810, 21] on button "Close lightbox" at bounding box center [811, 15] width 23 height 20
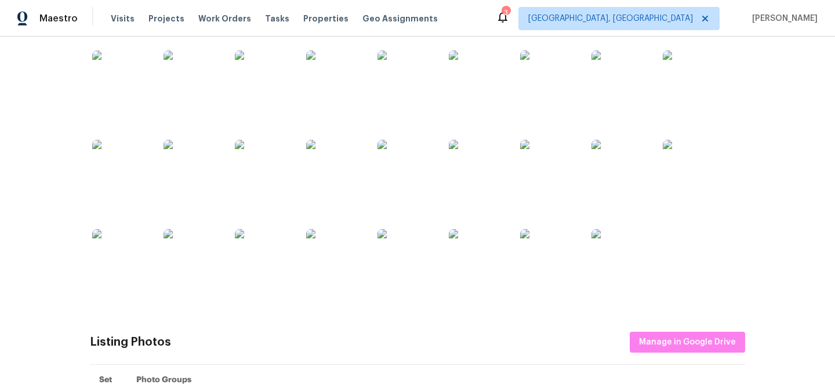
scroll to position [0, 0]
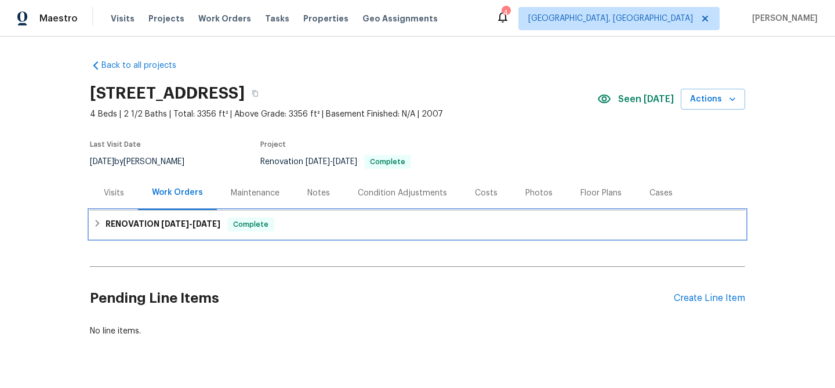
click at [139, 231] on h6 "RENOVATION [DATE] - [DATE]" at bounding box center [163, 224] width 115 height 14
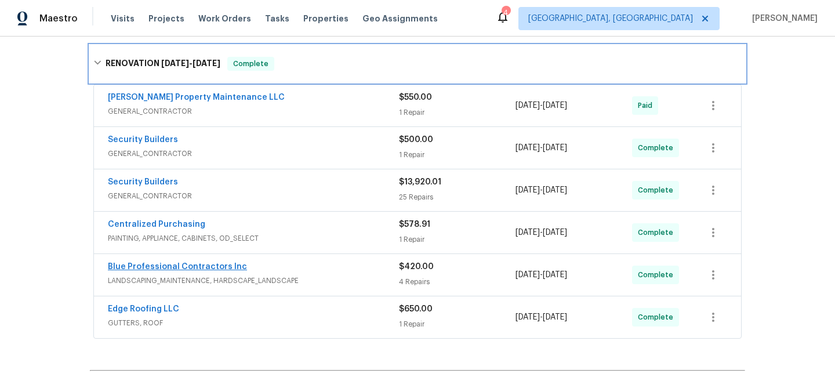
scroll to position [179, 0]
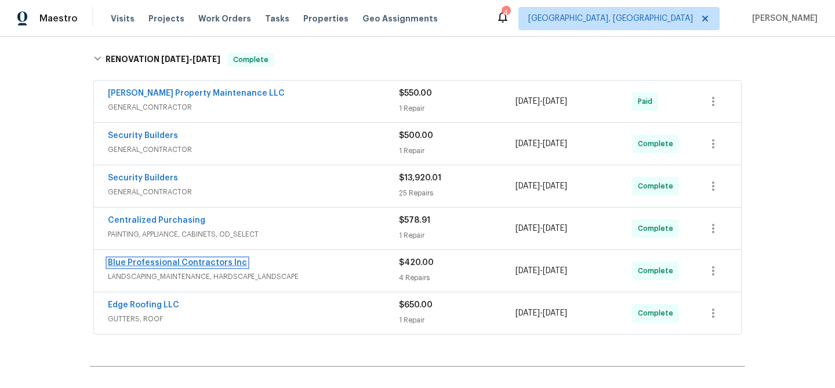
click at [184, 259] on link "Blue Professional Contractors Inc" at bounding box center [177, 263] width 139 height 8
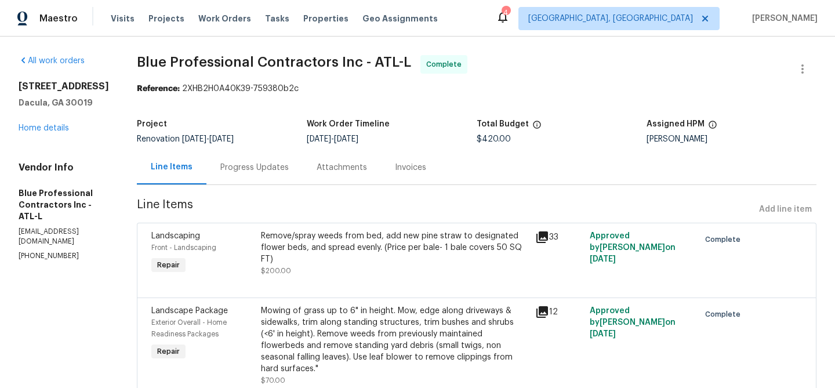
click at [397, 246] on div "Remove/spray weeds from bed, add new pine straw to designated flower beds, and …" at bounding box center [394, 247] width 267 height 35
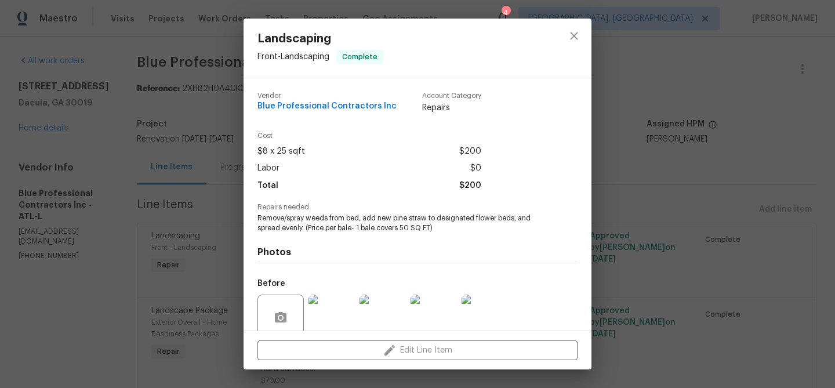
scroll to position [97, 0]
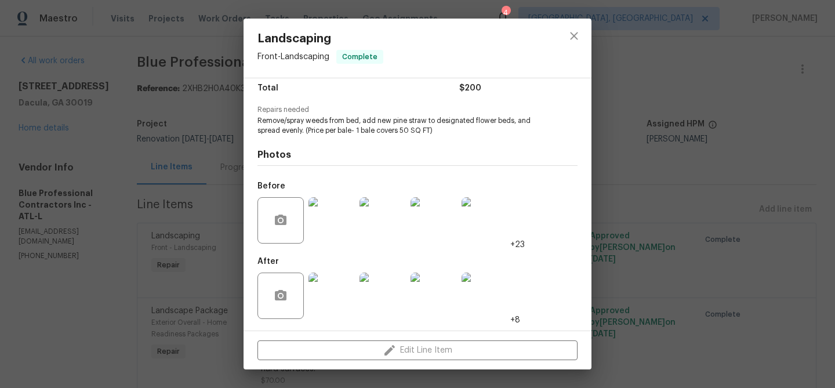
click at [321, 311] on img at bounding box center [331, 295] width 46 height 46
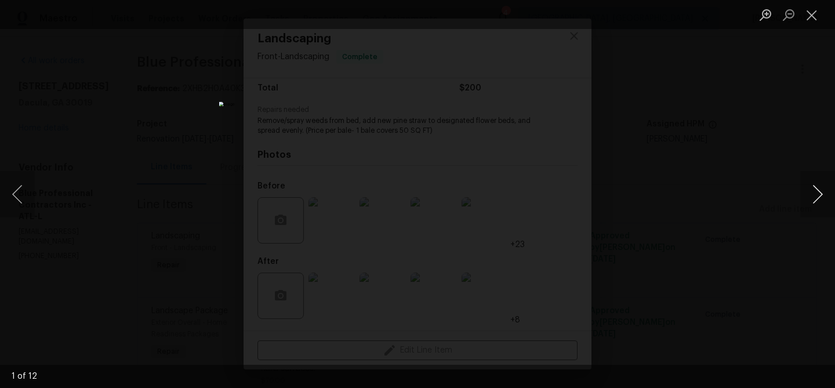
click at [824, 198] on button "Next image" at bounding box center [817, 194] width 35 height 46
click at [26, 192] on button "Previous image" at bounding box center [17, 194] width 35 height 46
click at [814, 193] on button "Next image" at bounding box center [817, 194] width 35 height 46
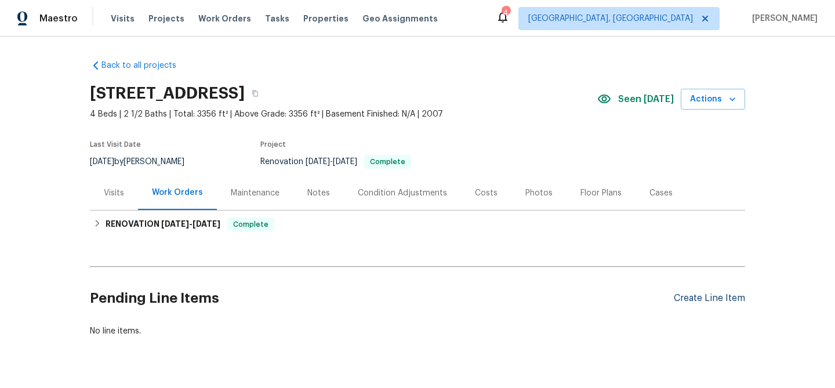
click at [693, 297] on div "Create Line Item" at bounding box center [709, 298] width 71 height 11
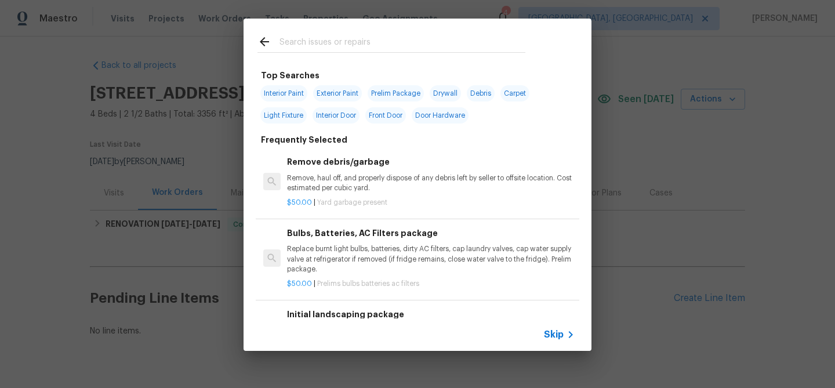
click at [307, 34] on div at bounding box center [391, 42] width 296 height 46
click at [306, 38] on input "text" at bounding box center [402, 43] width 246 height 17
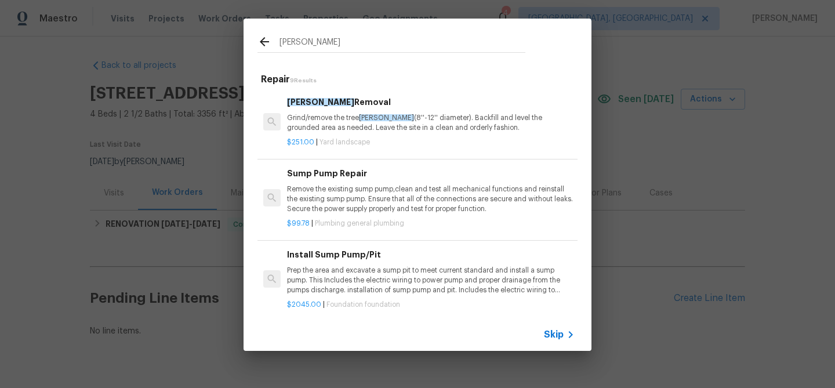
type input "[PERSON_NAME]"
click at [325, 129] on p "Grind/remove the tree [PERSON_NAME] (8''-12'' diameter). Backfill and level the…" at bounding box center [431, 123] width 288 height 20
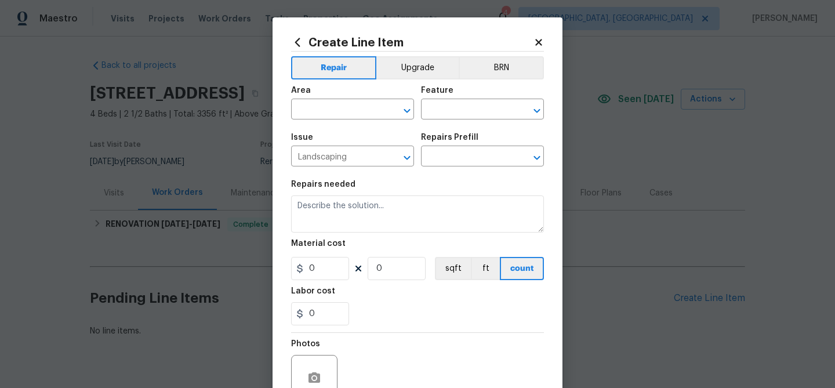
type input "[PERSON_NAME] Removal $251.00"
type textarea "Grind/remove the tree [PERSON_NAME] (8''-12'' diameter). Backfill and level the…"
type input "251"
type input "1"
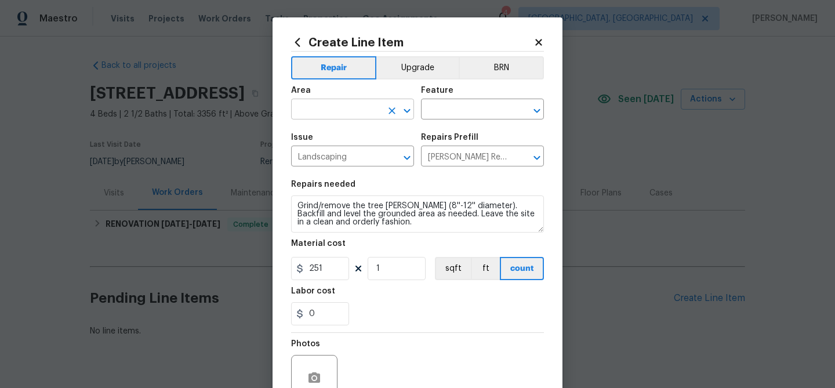
click at [352, 119] on input "text" at bounding box center [336, 110] width 90 height 18
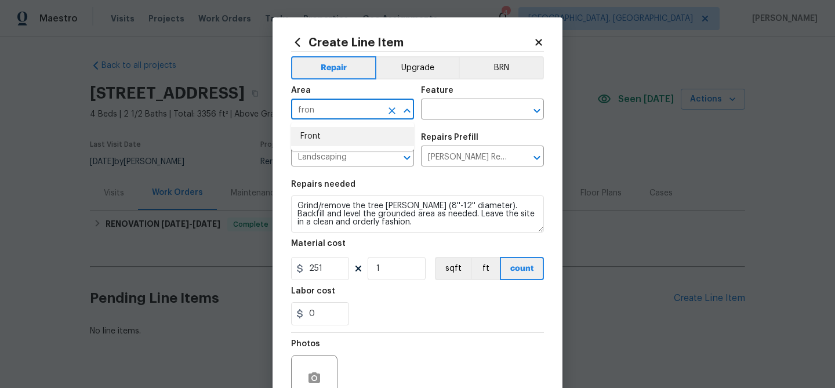
click at [350, 136] on li "Front" at bounding box center [352, 136] width 123 height 19
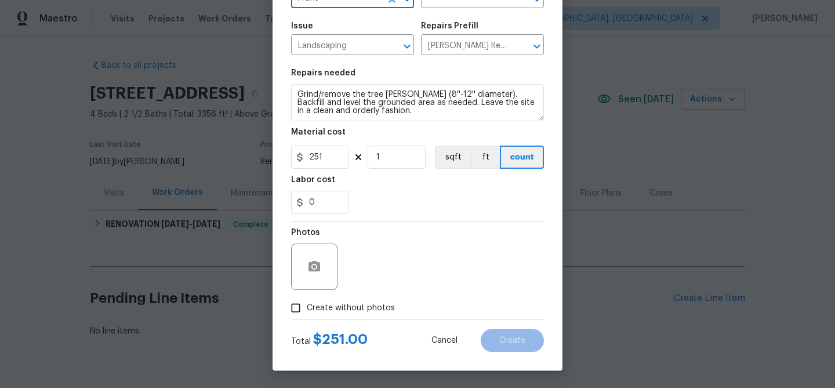
type input "Front"
drag, startPoint x: 370, startPoint y: 310, endPoint x: 375, endPoint y: 301, distance: 9.9
click at [370, 309] on span "Create without photos" at bounding box center [351, 308] width 88 height 12
click at [307, 309] on input "Create without photos" at bounding box center [296, 308] width 22 height 22
checkbox input "true"
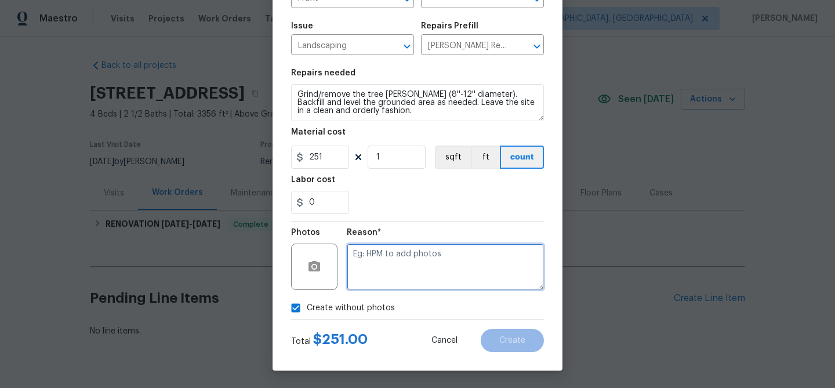
click at [392, 264] on textarea at bounding box center [445, 266] width 197 height 46
type textarea "[PERSON_NAME] removal in front yard."
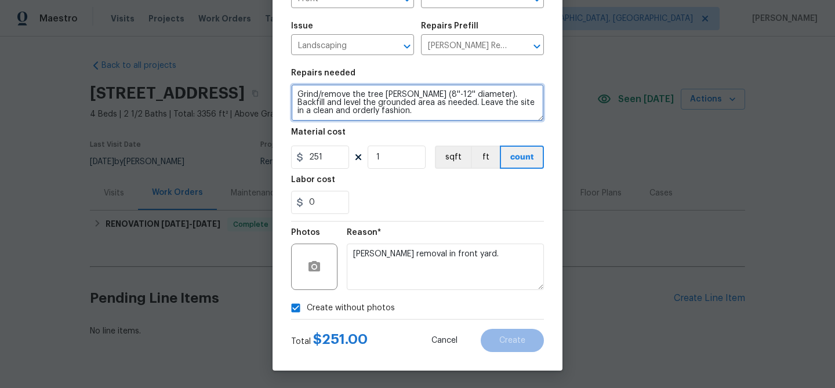
click at [299, 93] on textarea "Grind/remove the tree [PERSON_NAME] (8''-12'' diameter). Backfill and level the…" at bounding box center [417, 102] width 253 height 37
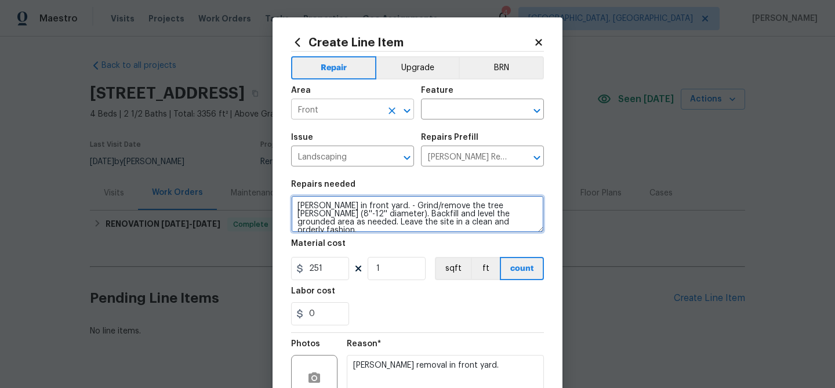
type textarea "Stump in front yard. - Grind/remove the tree stump (8''-12'' diameter). Backfil…"
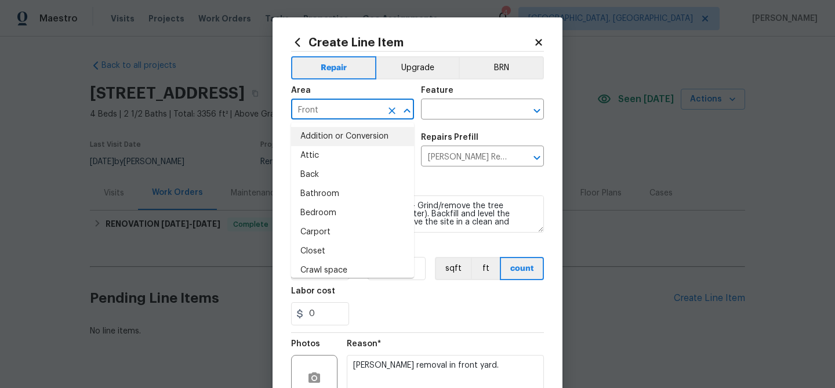
click at [362, 112] on input "Front" at bounding box center [336, 110] width 90 height 18
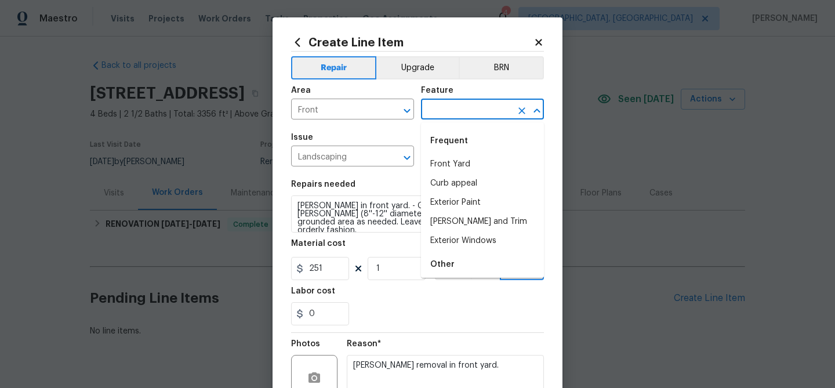
click at [429, 112] on input "text" at bounding box center [466, 110] width 90 height 18
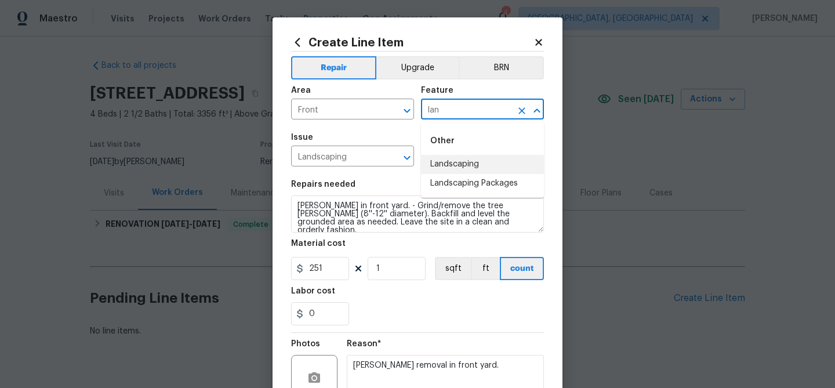
click at [454, 162] on li "Landscaping" at bounding box center [482, 164] width 123 height 19
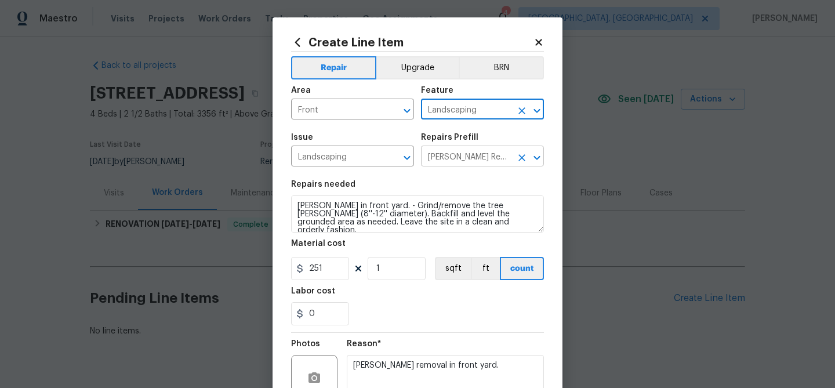
scroll to position [112, 0]
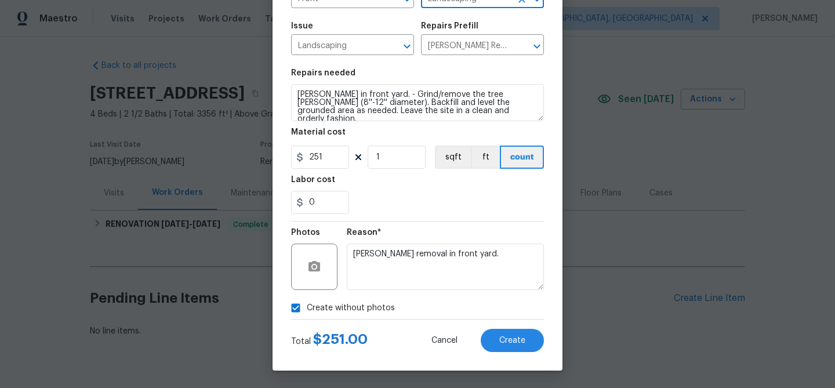
type input "Landscaping"
click at [514, 357] on div "Create Line Item Repair Upgrade BRN Area Front ​ Feature Landscaping ​ Issue La…" at bounding box center [417, 138] width 290 height 464
click at [513, 345] on button "Create" at bounding box center [512, 340] width 63 height 23
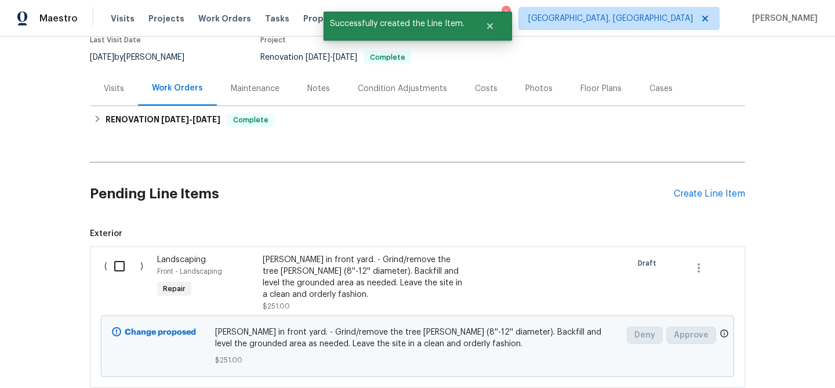
scroll to position [110, 0]
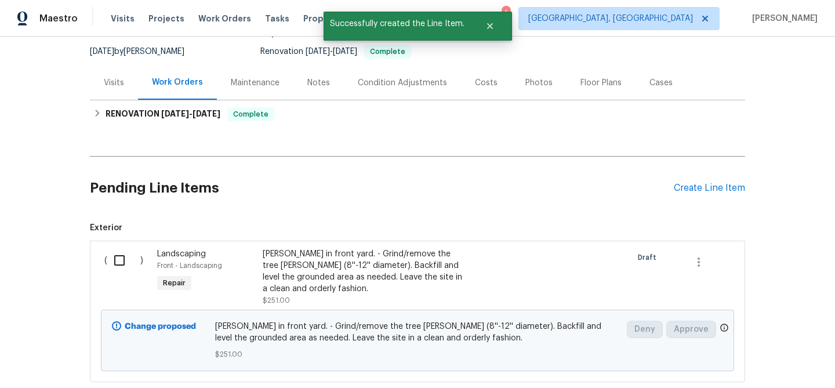
drag, startPoint x: 118, startPoint y: 261, endPoint x: 250, endPoint y: 278, distance: 133.3
click at [121, 261] on input "checkbox" at bounding box center [123, 260] width 33 height 24
checkbox input "true"
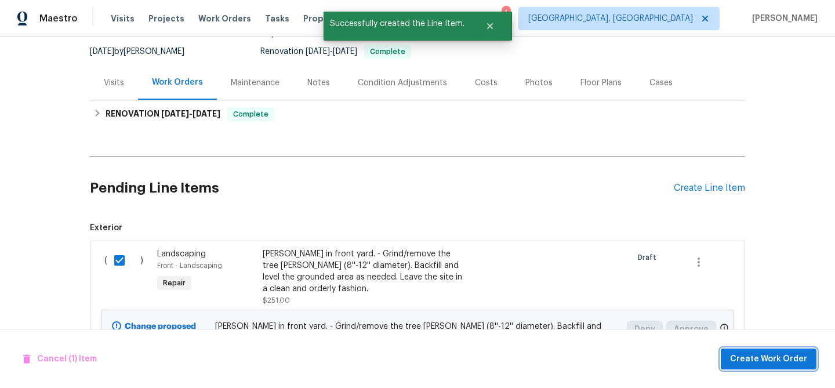
click at [756, 367] on button "Create Work Order" at bounding box center [769, 358] width 96 height 21
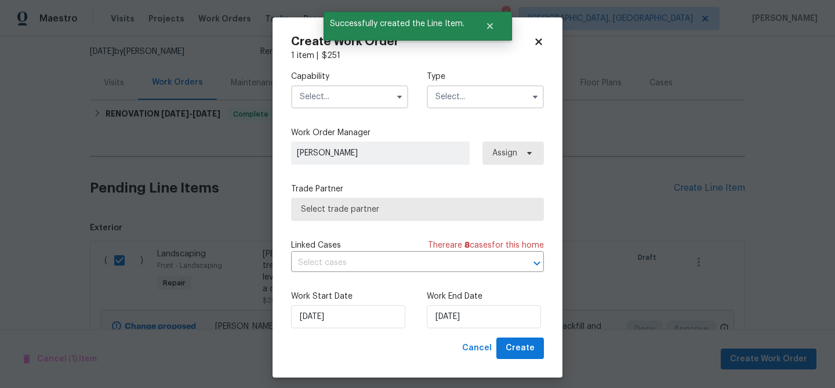
drag, startPoint x: 379, startPoint y: 104, endPoint x: 365, endPoint y: 97, distance: 16.1
click at [376, 104] on input "text" at bounding box center [349, 96] width 117 height 23
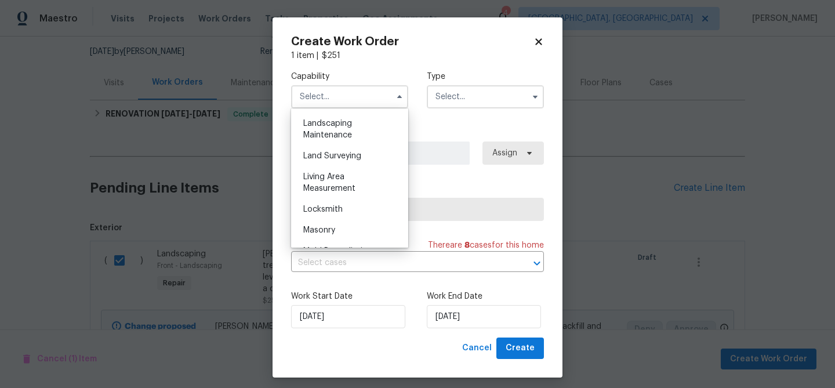
scroll to position [762, 0]
click at [329, 132] on span "Landscaping Maintenance" at bounding box center [327, 128] width 49 height 20
type input "Landscaping Maintenance"
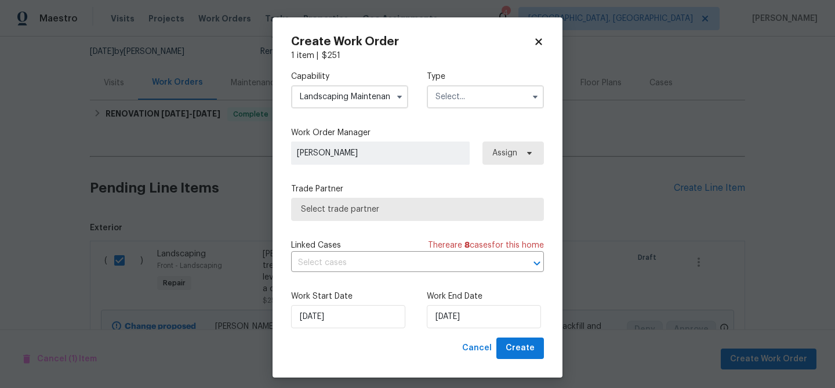
click at [491, 98] on input "text" at bounding box center [485, 96] width 117 height 23
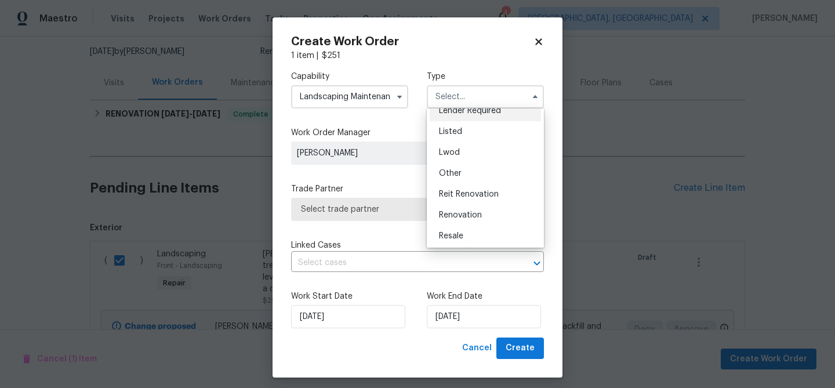
scroll to position [95, 0]
click at [457, 131] on span "Listed" at bounding box center [450, 131] width 23 height 8
type input "Listed"
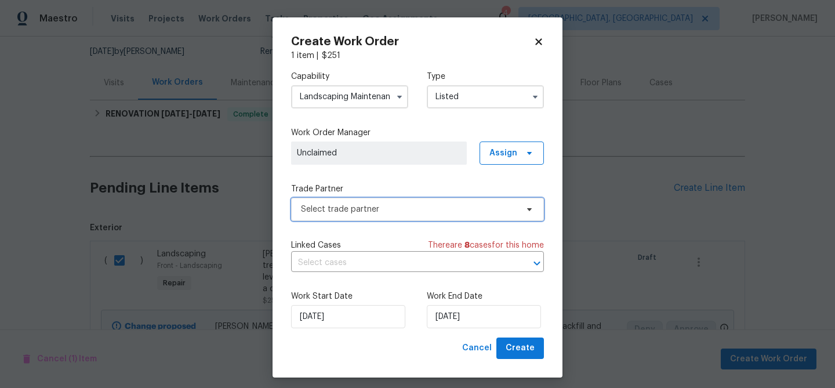
click at [403, 202] on span "Select trade partner" at bounding box center [417, 209] width 253 height 23
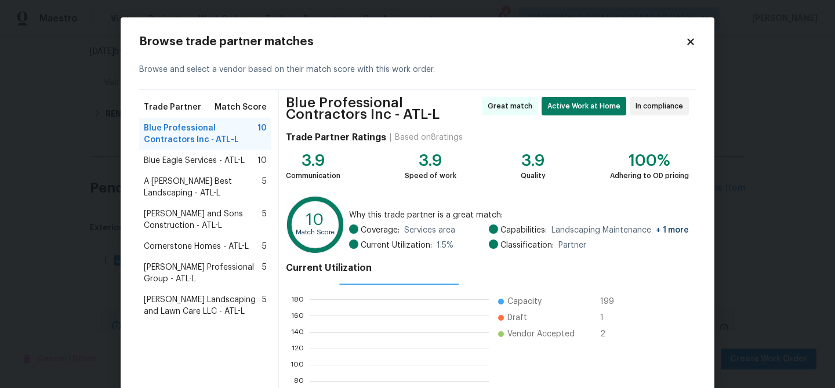
scroll to position [128, 0]
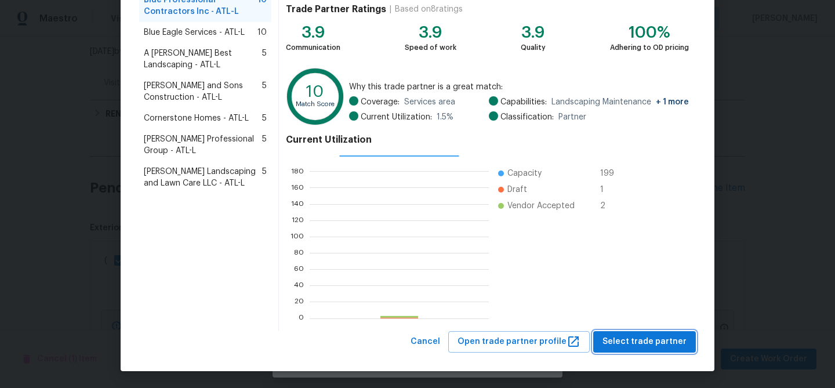
click at [633, 335] on span "Select trade partner" at bounding box center [644, 342] width 84 height 14
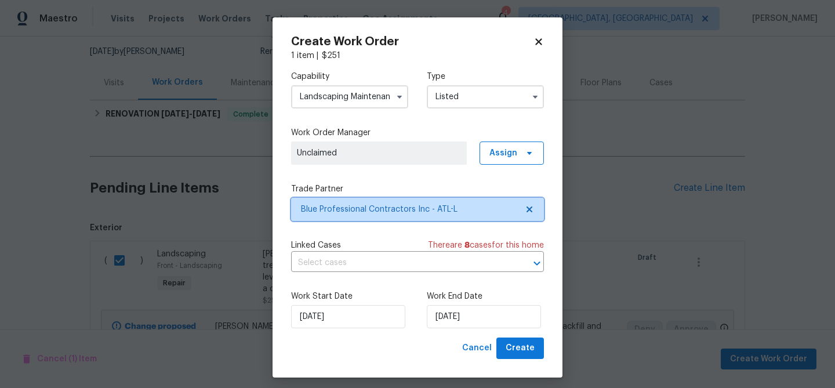
scroll to position [0, 0]
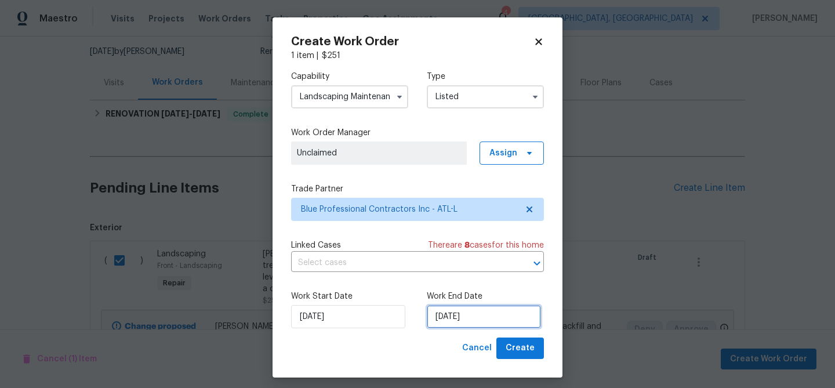
click at [465, 315] on input "[DATE]" at bounding box center [484, 316] width 114 height 23
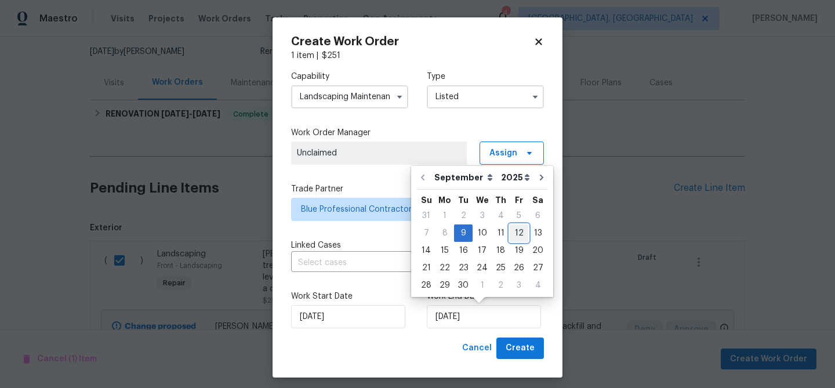
drag, startPoint x: 510, startPoint y: 234, endPoint x: 508, endPoint y: 278, distance: 44.1
click at [510, 234] on div "12" at bounding box center [519, 233] width 19 height 16
type input "[DATE]"
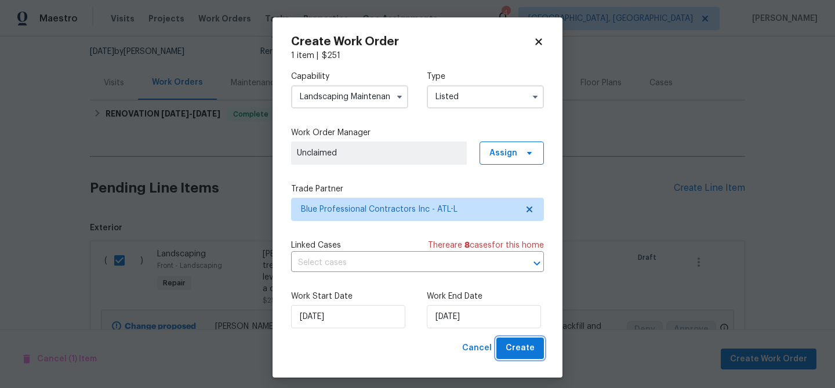
click at [511, 350] on span "Create" at bounding box center [520, 348] width 29 height 14
checkbox input "false"
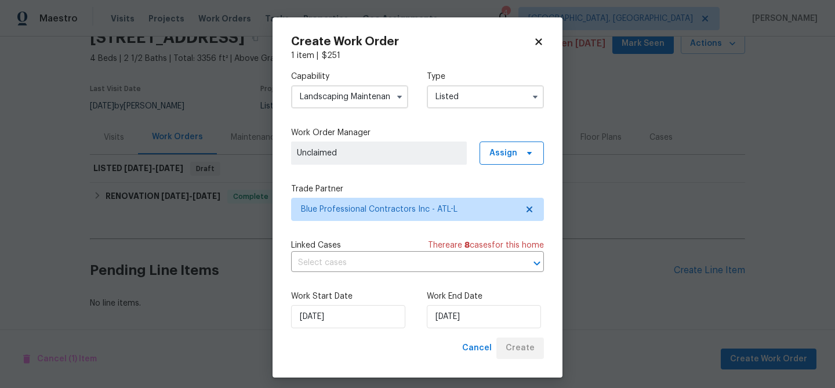
scroll to position [56, 0]
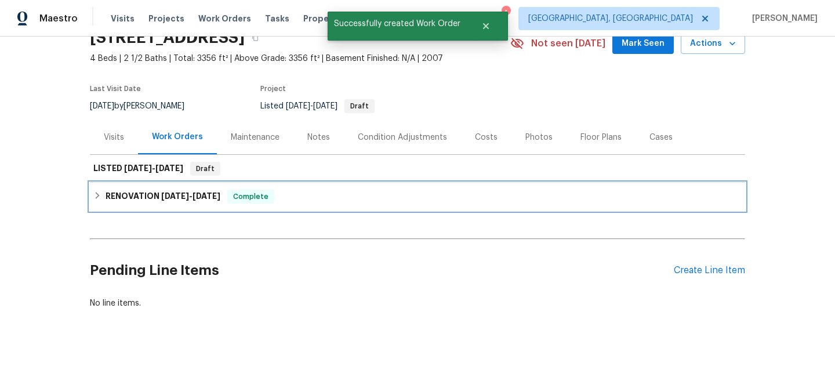
click at [314, 200] on div "RENOVATION 8/28/25 - 9/10/25 Complete" at bounding box center [417, 197] width 648 height 14
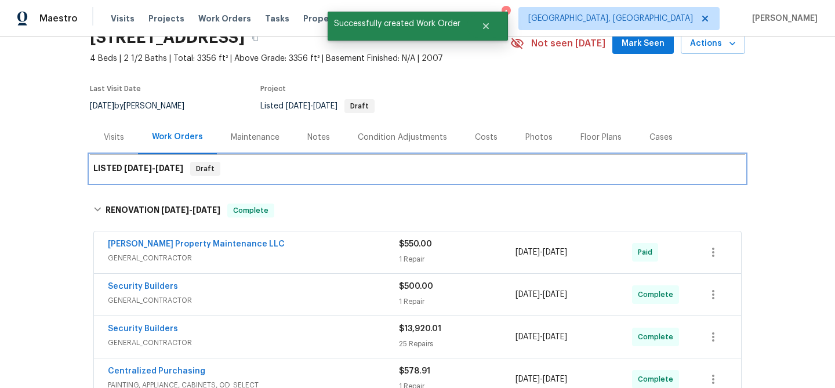
click at [285, 173] on div "LISTED 9/9/25 - 9/12/25 Draft" at bounding box center [417, 169] width 648 height 14
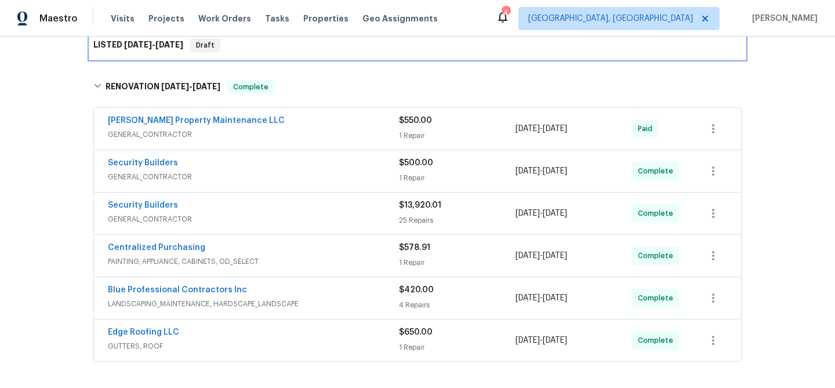
scroll to position [0, 0]
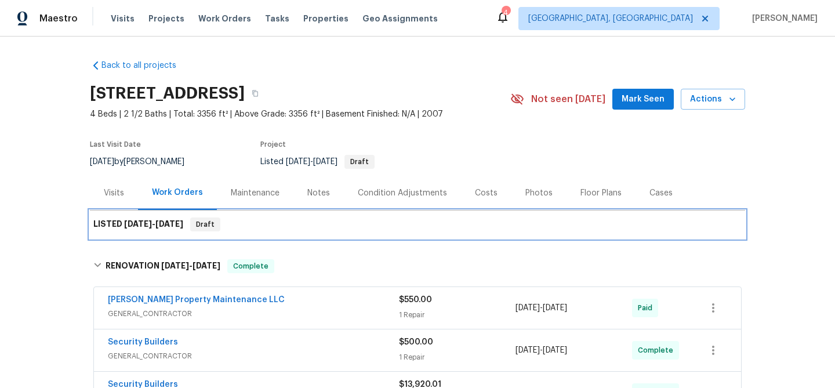
click at [247, 220] on div "LISTED 9/9/25 - 9/12/25 Draft" at bounding box center [417, 224] width 648 height 14
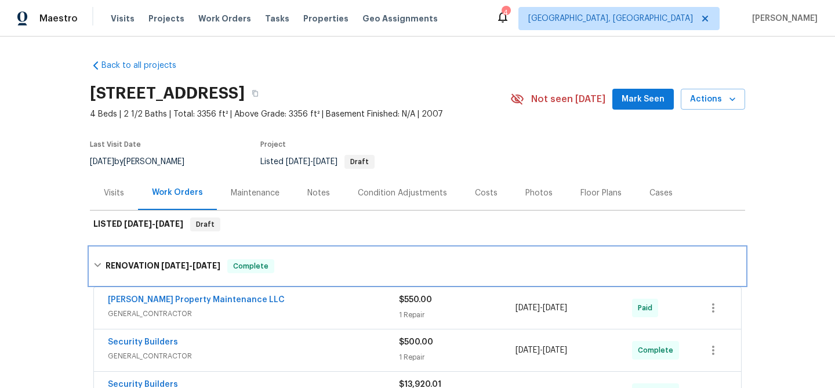
click at [94, 261] on icon at bounding box center [97, 265] width 8 height 8
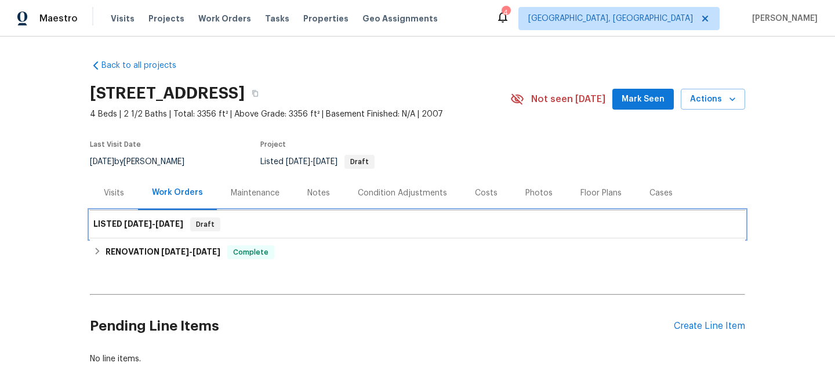
click at [261, 227] on div "LISTED 9/9/25 - 9/12/25 Draft" at bounding box center [417, 224] width 648 height 14
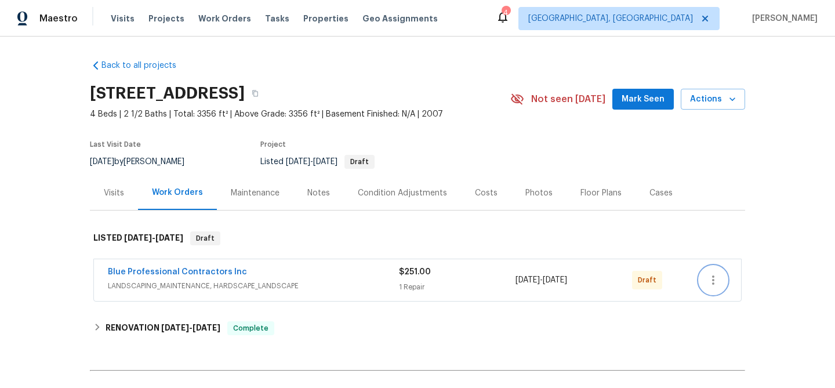
click at [726, 279] on button "button" at bounding box center [713, 280] width 28 height 28
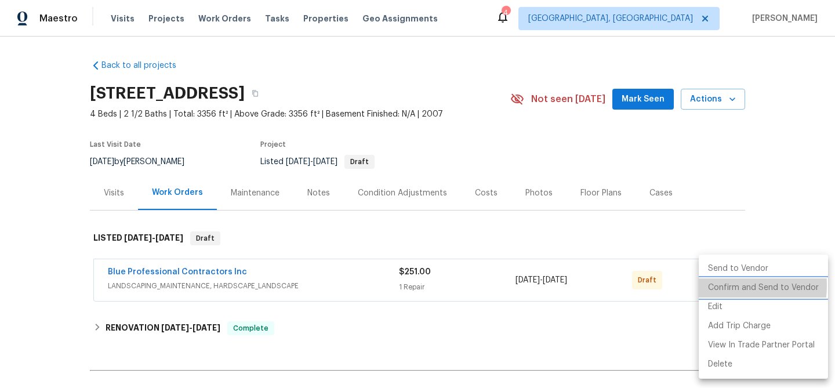
click at [719, 285] on li "Confirm and Send to Vendor" at bounding box center [763, 287] width 129 height 19
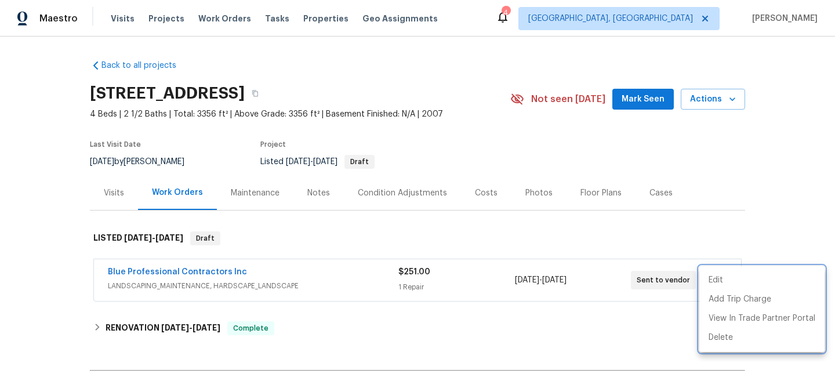
click at [638, 103] on div at bounding box center [417, 194] width 835 height 388
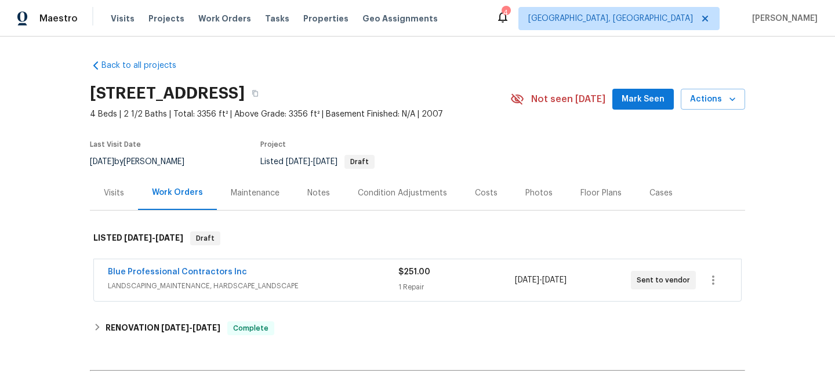
click at [639, 94] on span "Mark Seen" at bounding box center [642, 99] width 43 height 14
